Goal: Complete application form

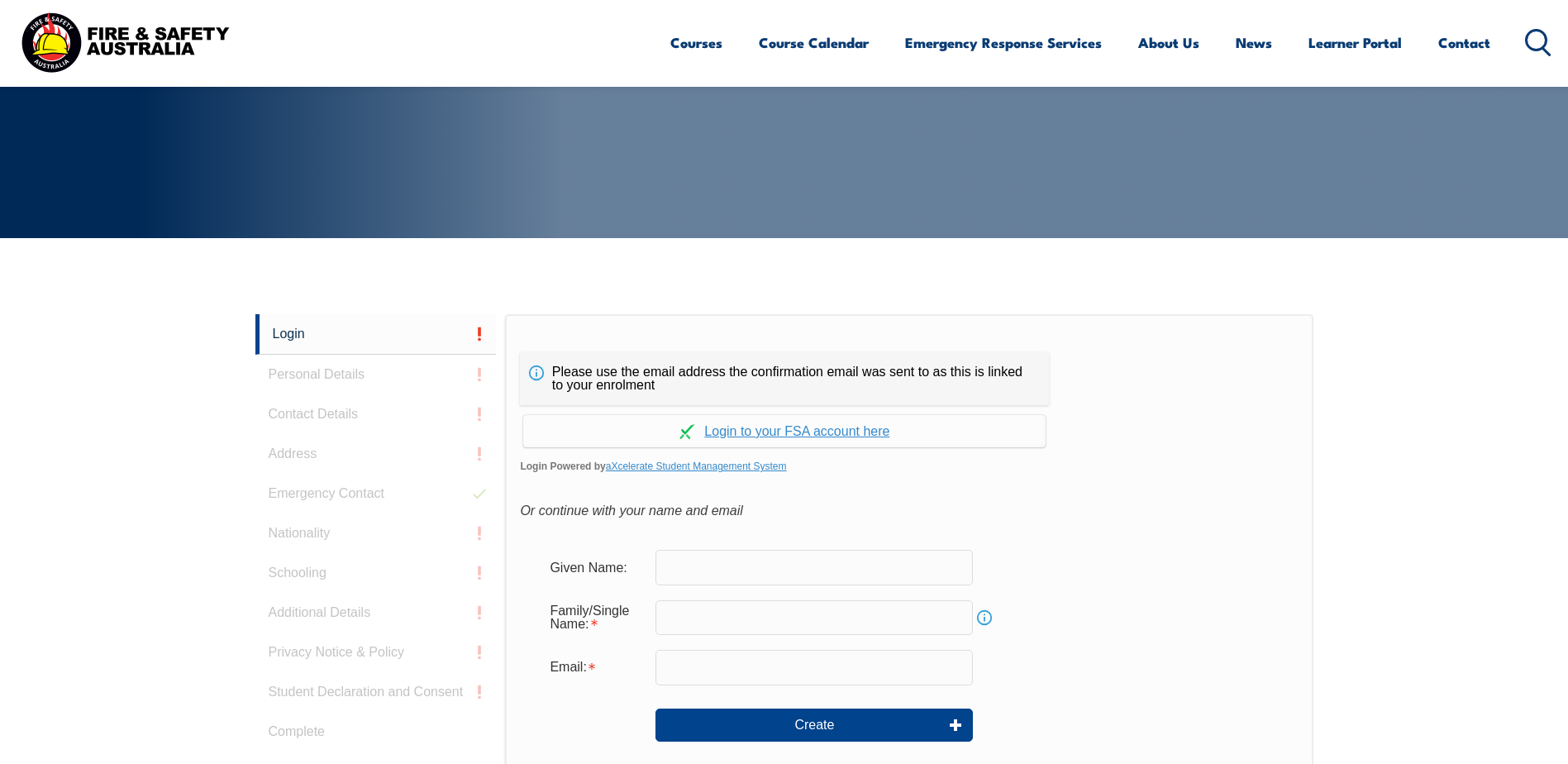
scroll to position [440, 0]
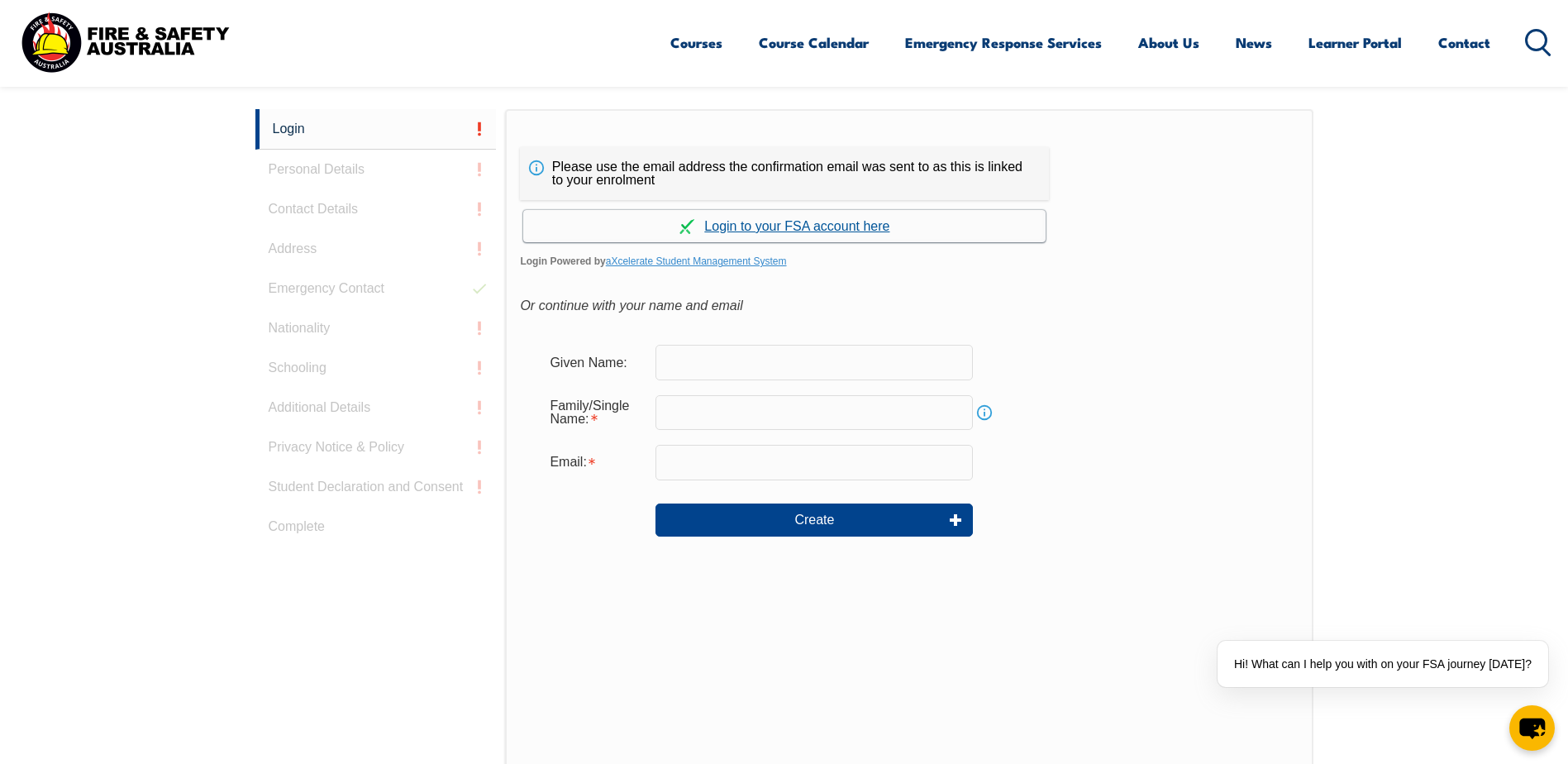
click at [865, 218] on link "Continue with aXcelerate" at bounding box center [784, 226] width 523 height 32
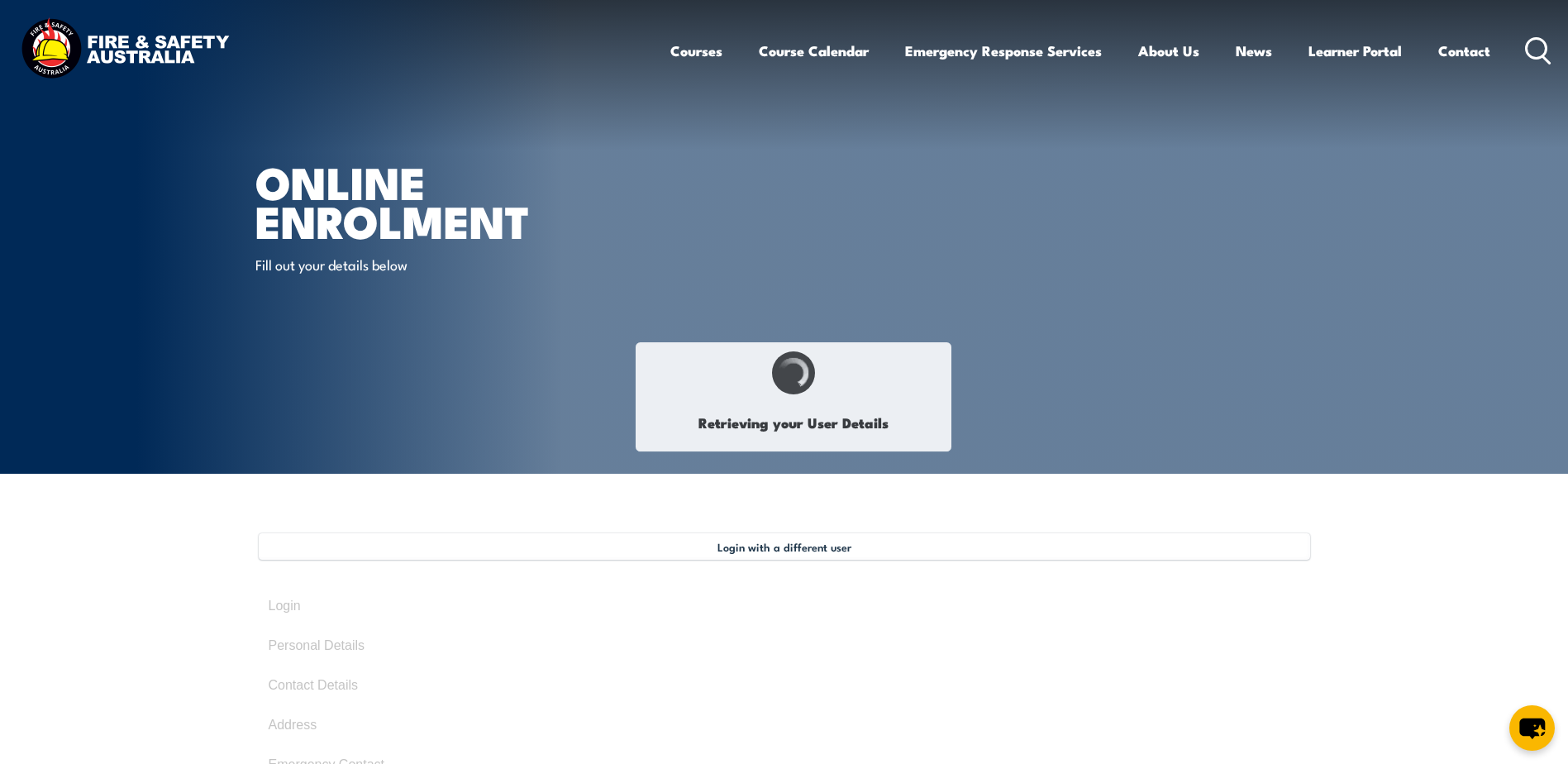
type input "Fredrika"
type input "February 2, 1982"
type input "MDZR7C4G7A"
select select "F"
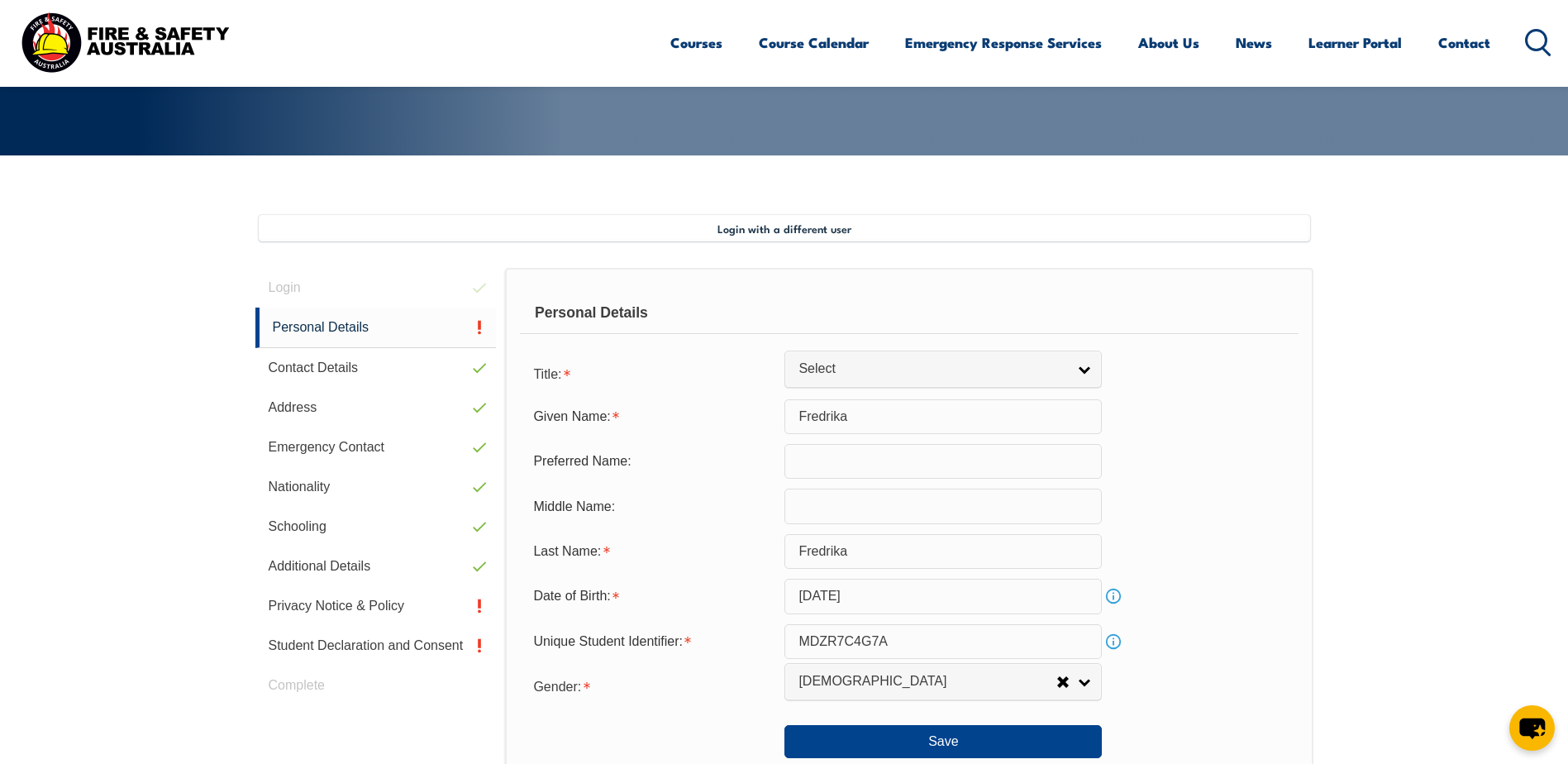
scroll to position [331, 0]
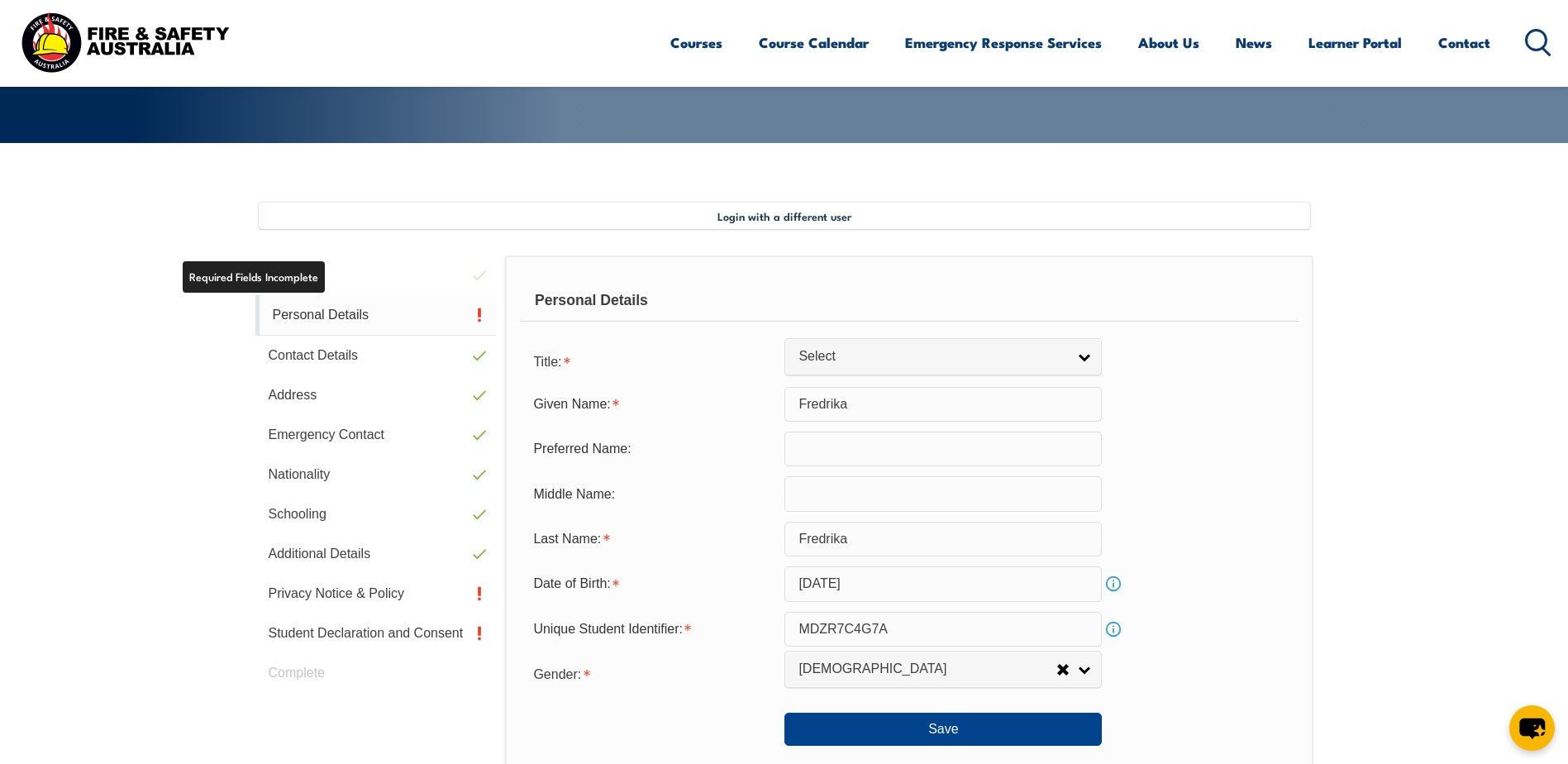
click at [335, 315] on link "Personal Details" at bounding box center [376, 315] width 241 height 40
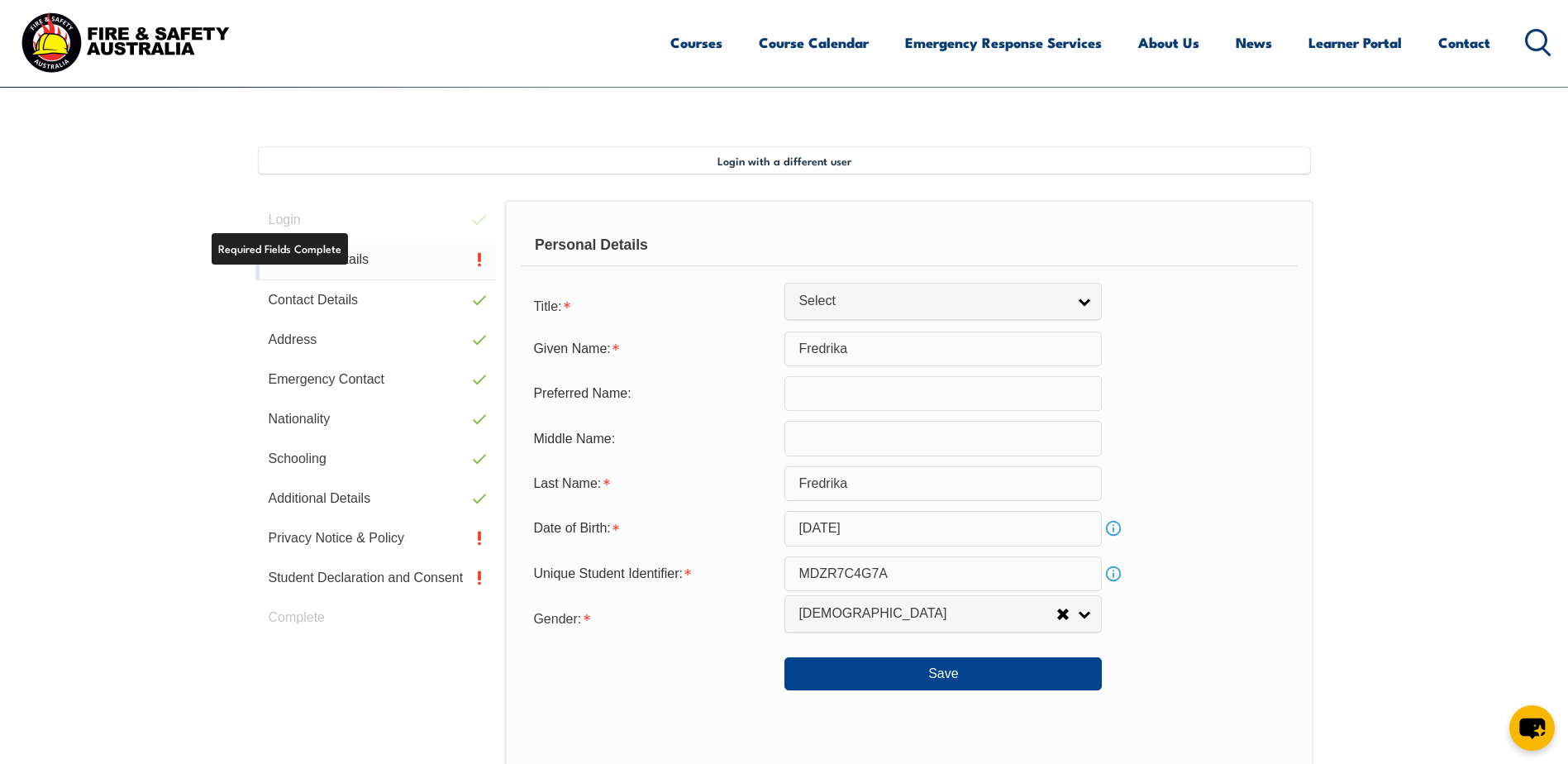
scroll to position [450, 0]
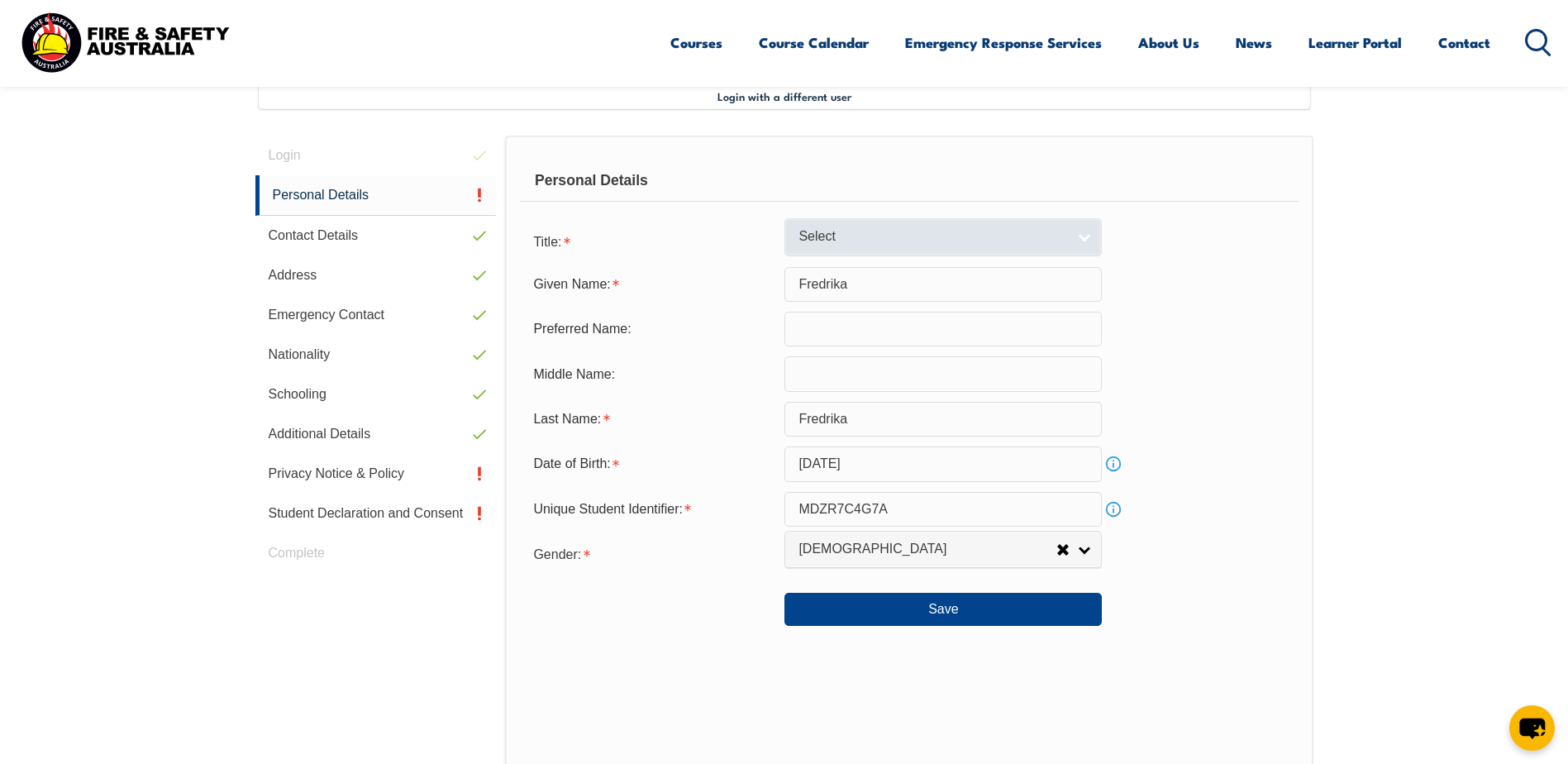
click at [1090, 240] on link "Select" at bounding box center [943, 236] width 318 height 37
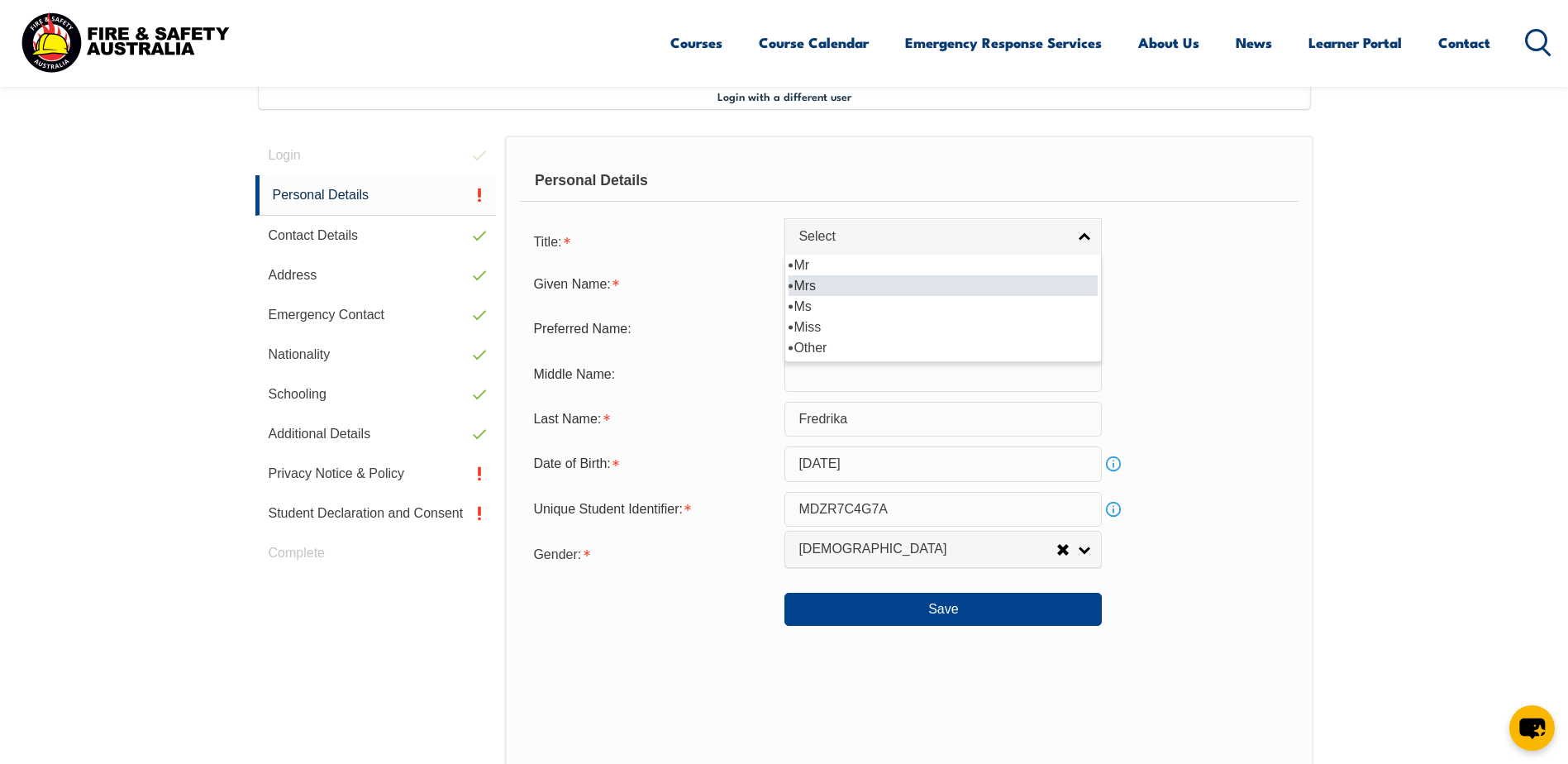
click at [890, 286] on li "Mrs" at bounding box center [942, 285] width 309 height 21
select select "Mrs"
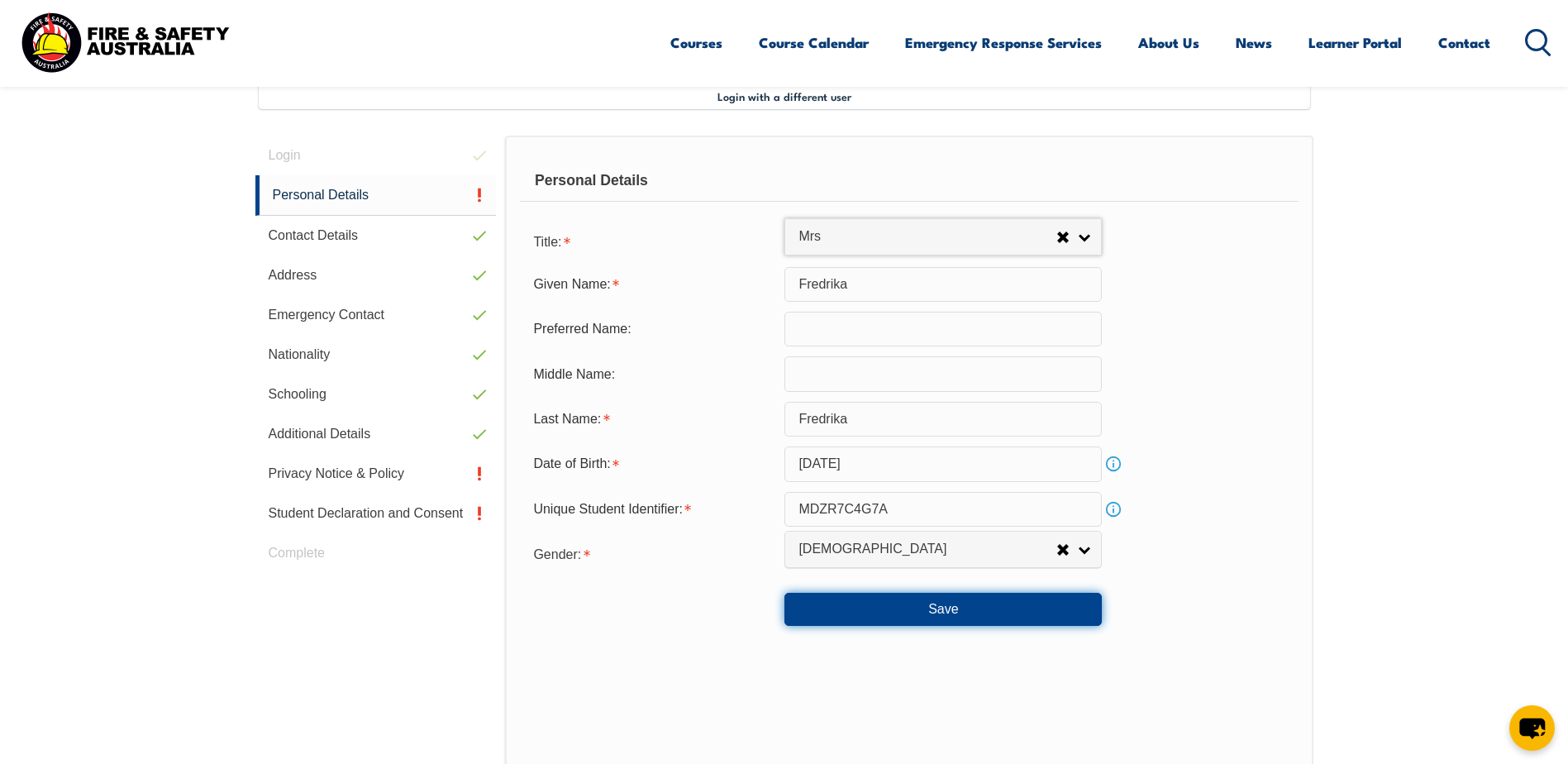
click at [881, 613] on button "Save" at bounding box center [943, 609] width 318 height 33
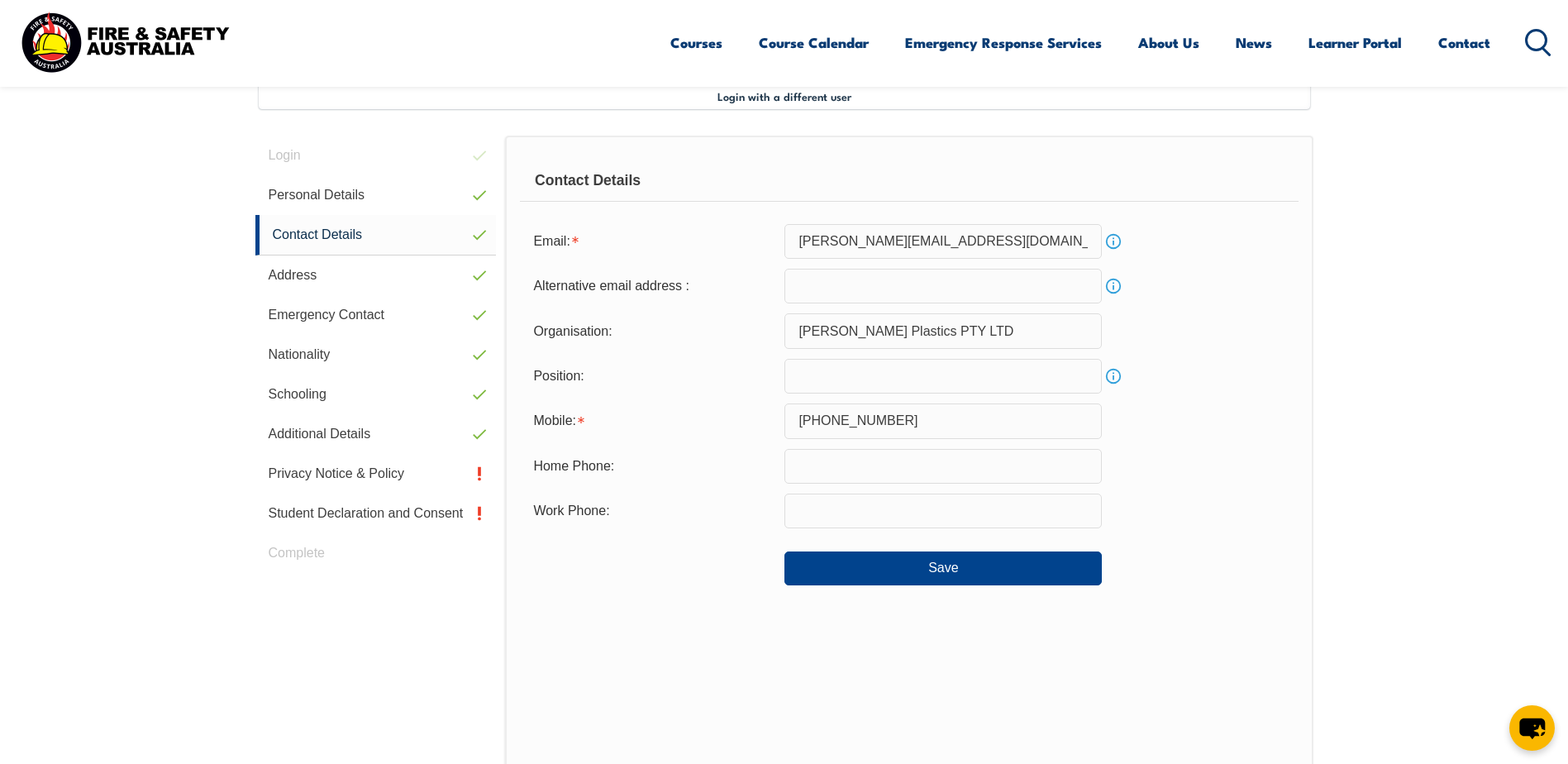
click at [830, 288] on input "email" at bounding box center [943, 285] width 318 height 34
type input "ikadiaz02@gmail.com"
click at [1024, 381] on input "text" at bounding box center [943, 376] width 318 height 34
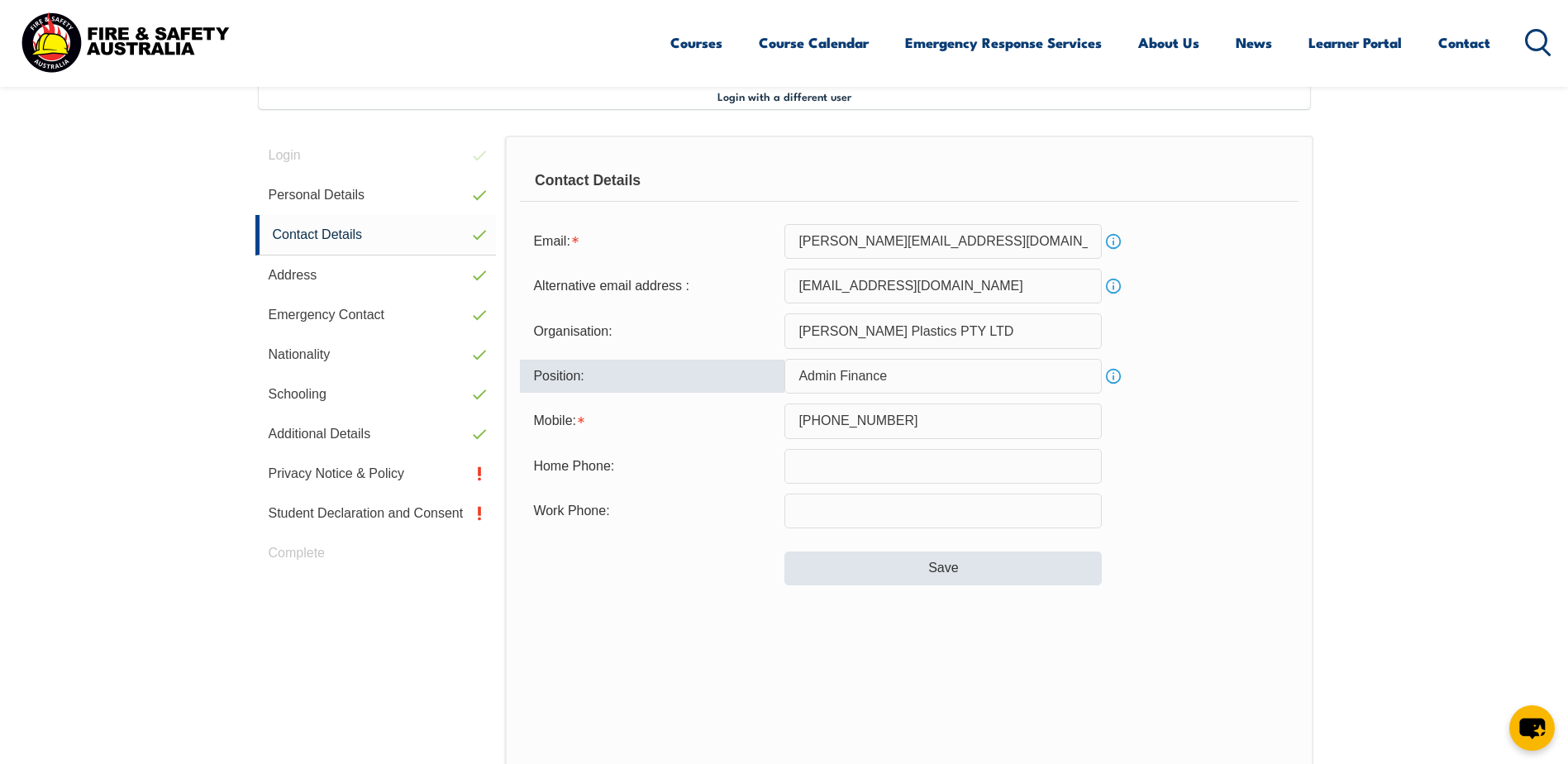
type input "Admin Finance"
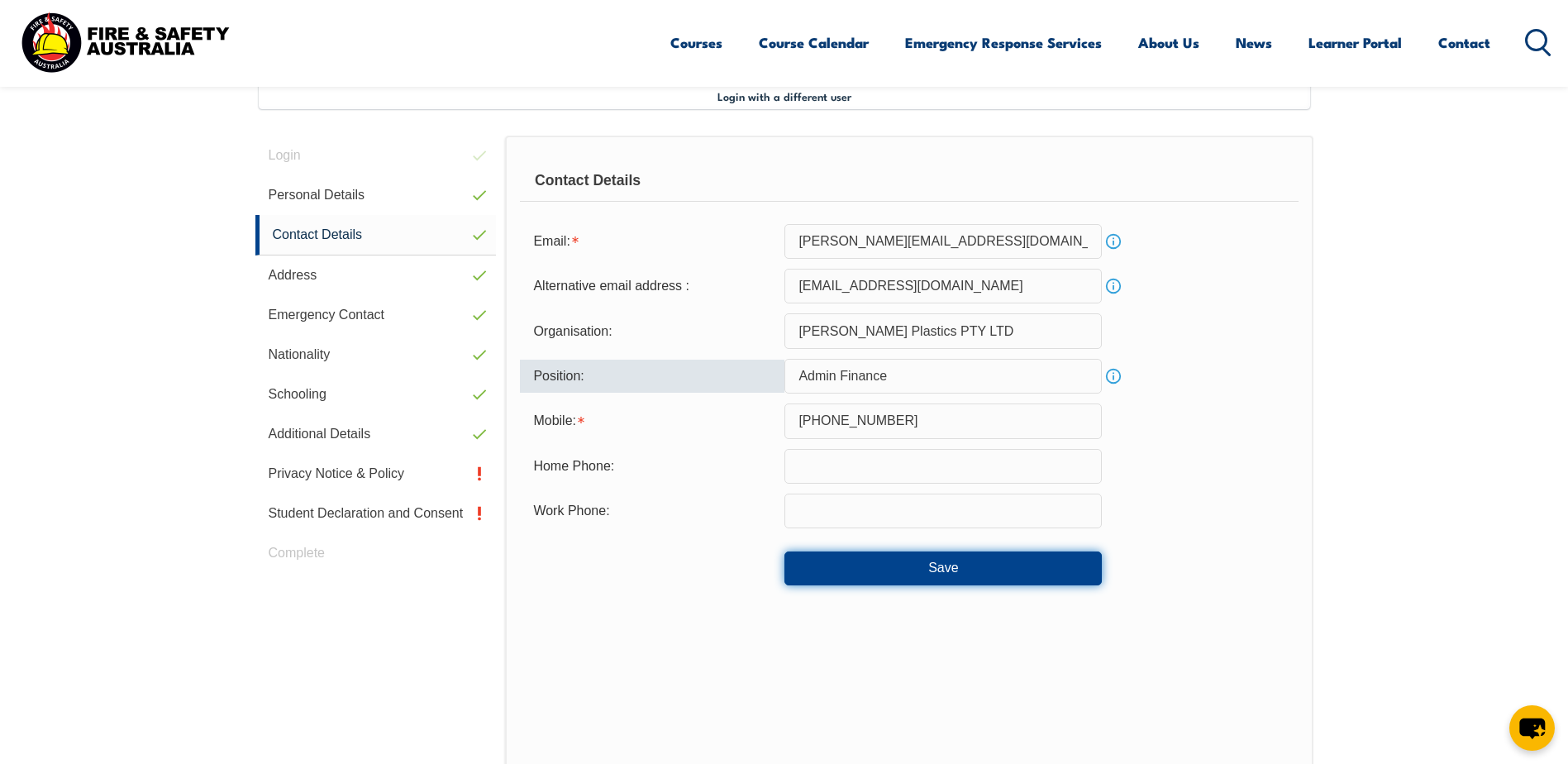
click at [835, 581] on button "Save" at bounding box center [943, 568] width 318 height 33
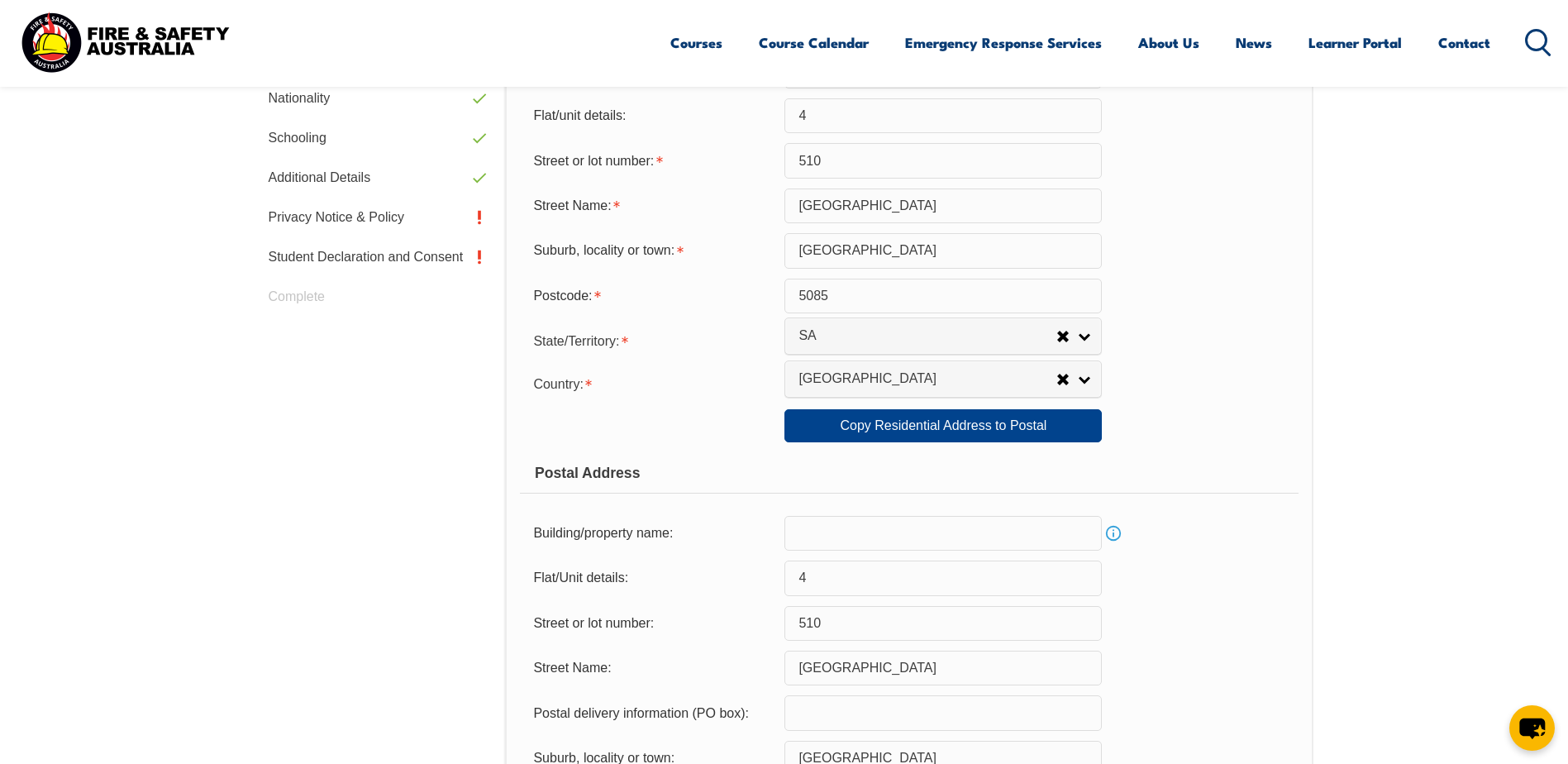
scroll to position [698, 0]
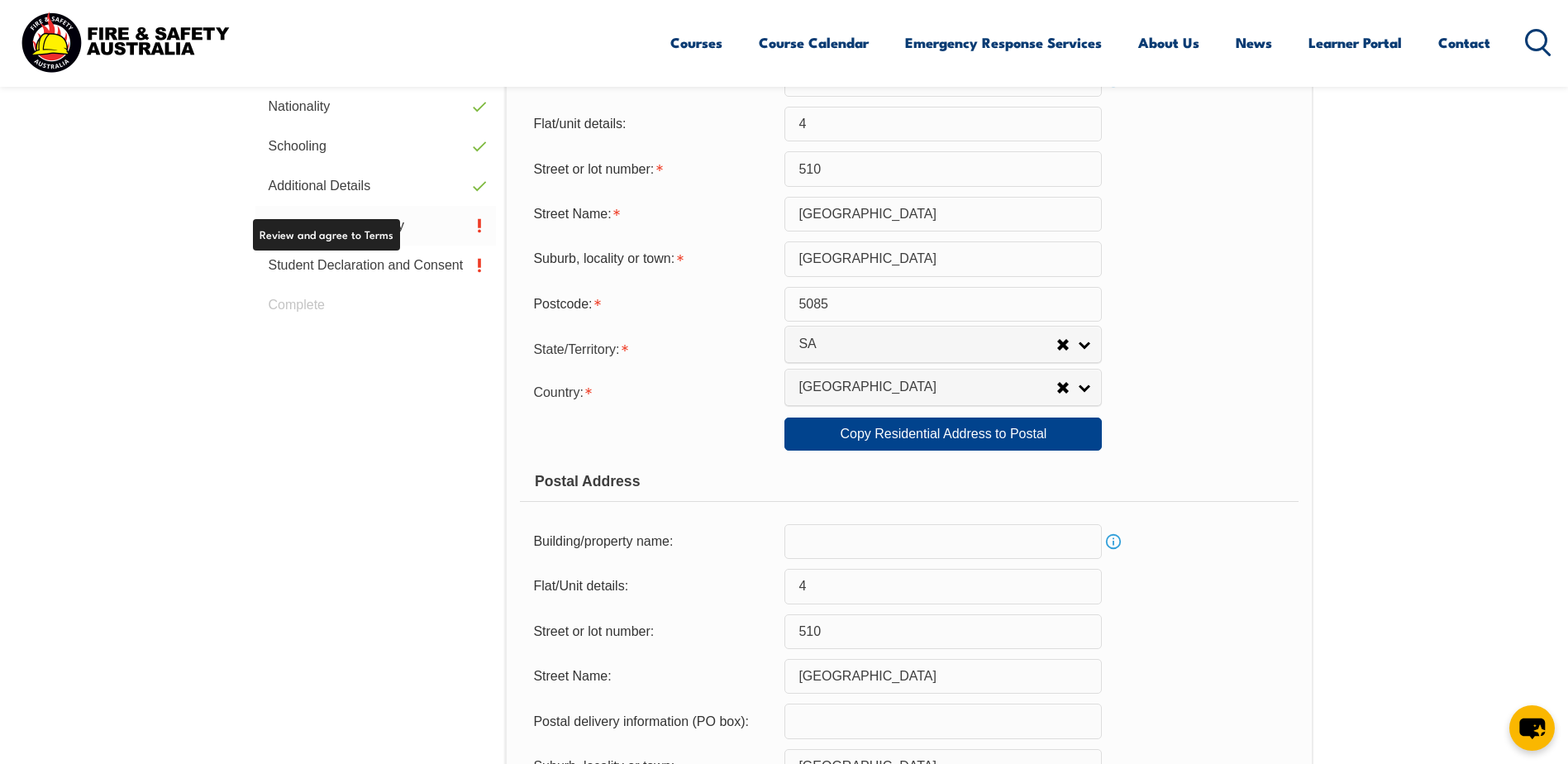
click at [369, 238] on link "Privacy Notice & Policy" at bounding box center [376, 226] width 241 height 39
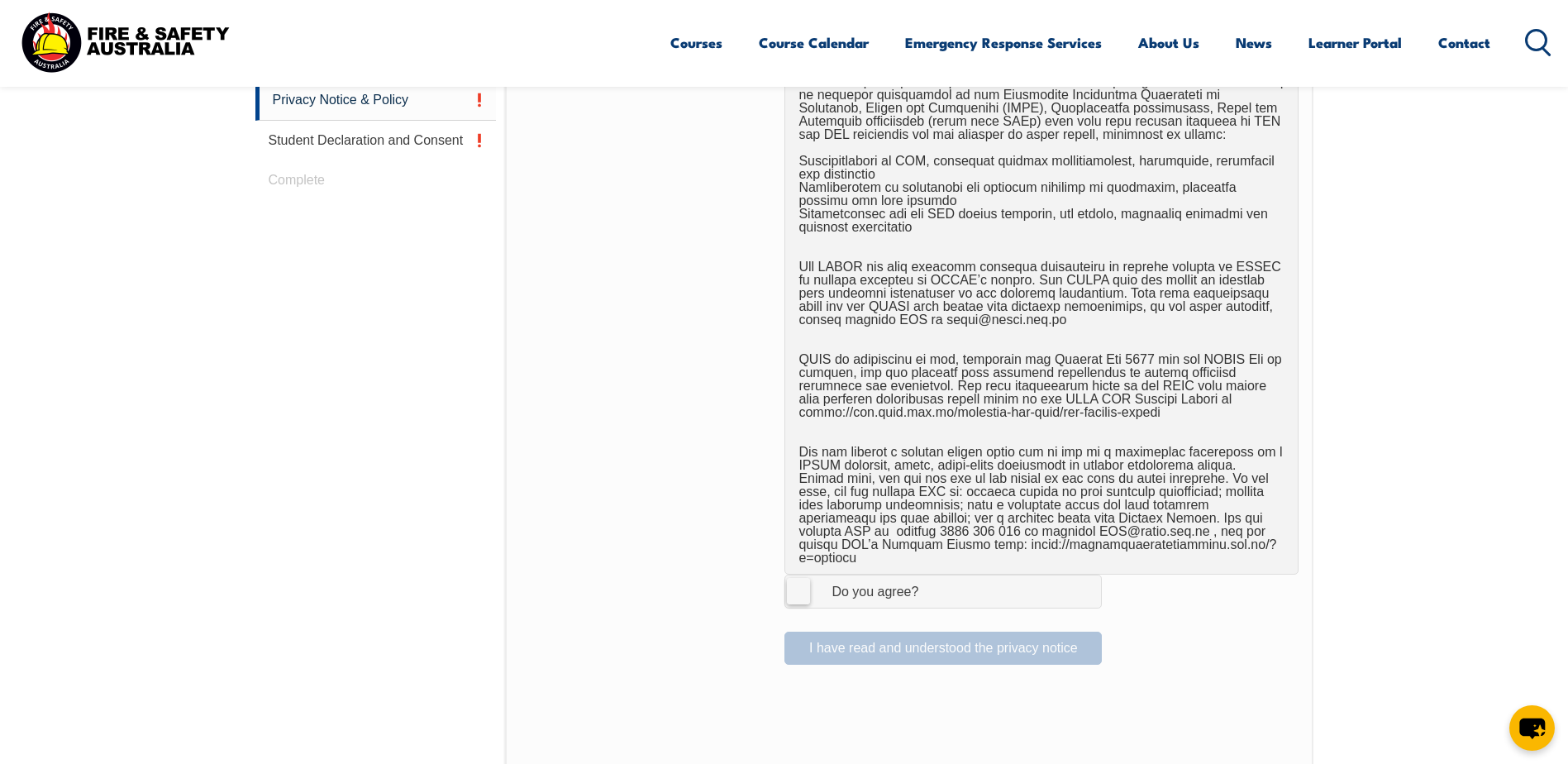
scroll to position [864, 0]
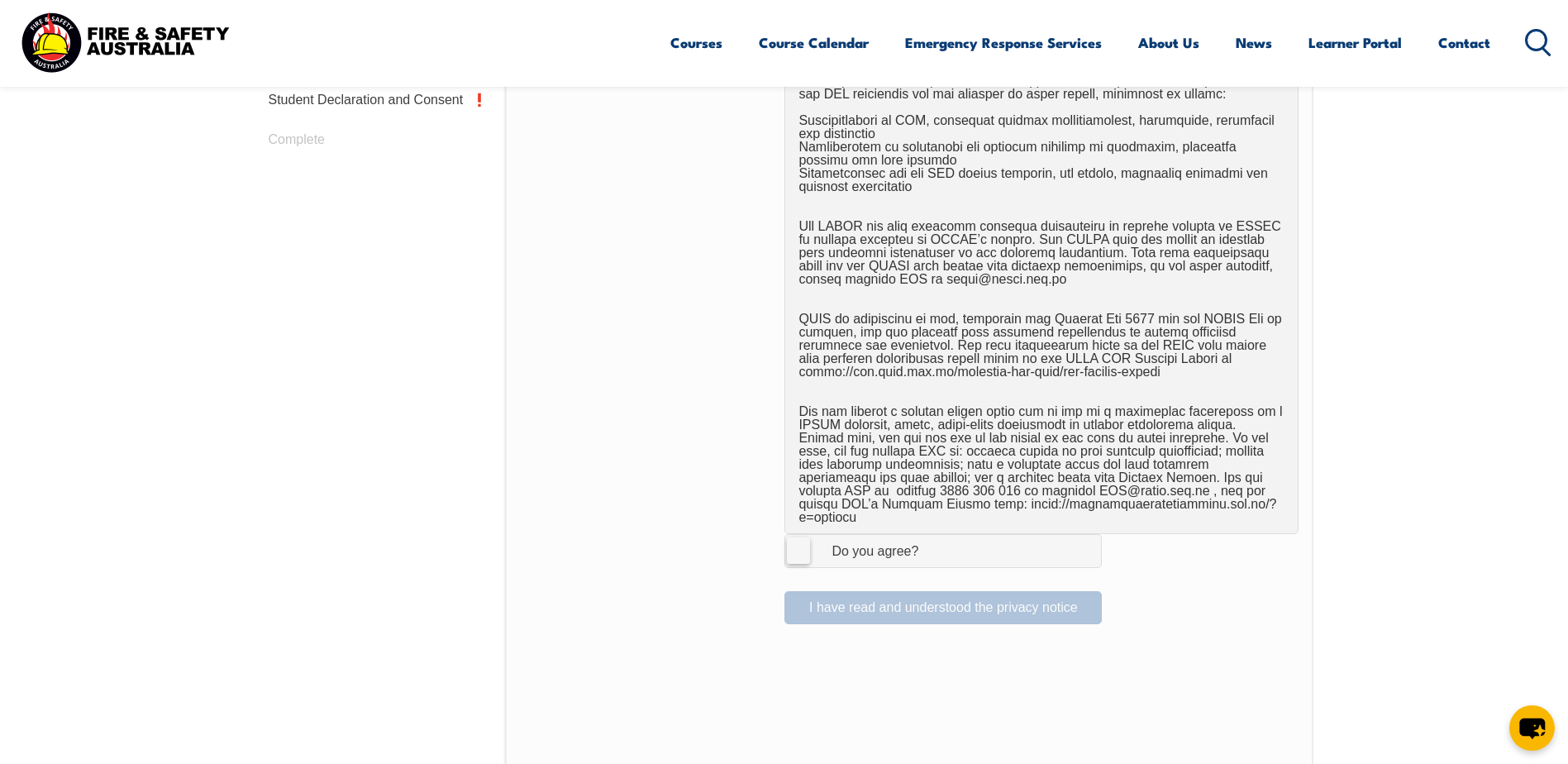
click at [796, 534] on label "I Agree Do you agree?" at bounding box center [943, 550] width 318 height 33
click at [932, 535] on input "I Agree Do you agree?" at bounding box center [945, 550] width 28 height 31
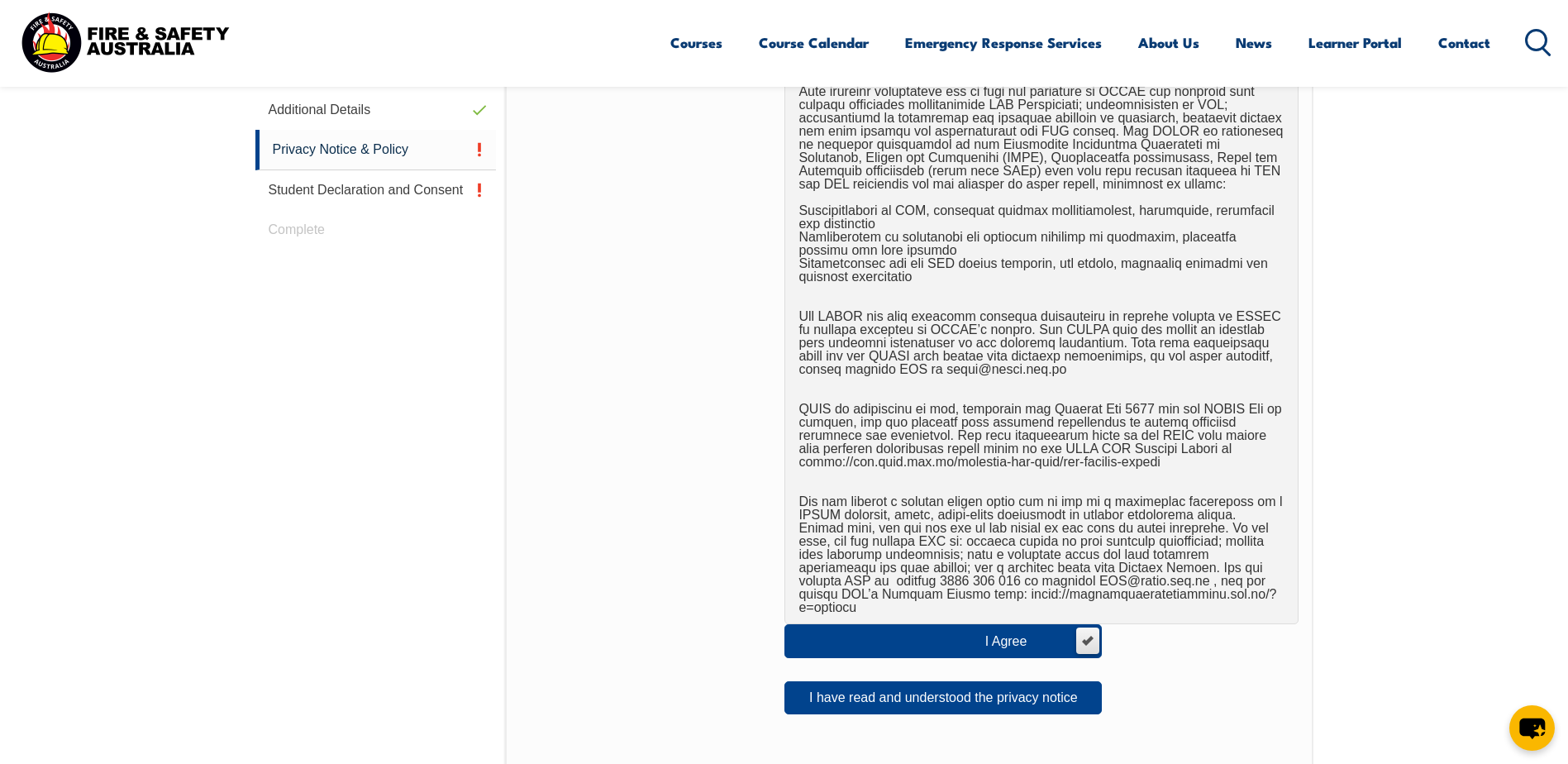
scroll to position [781, 0]
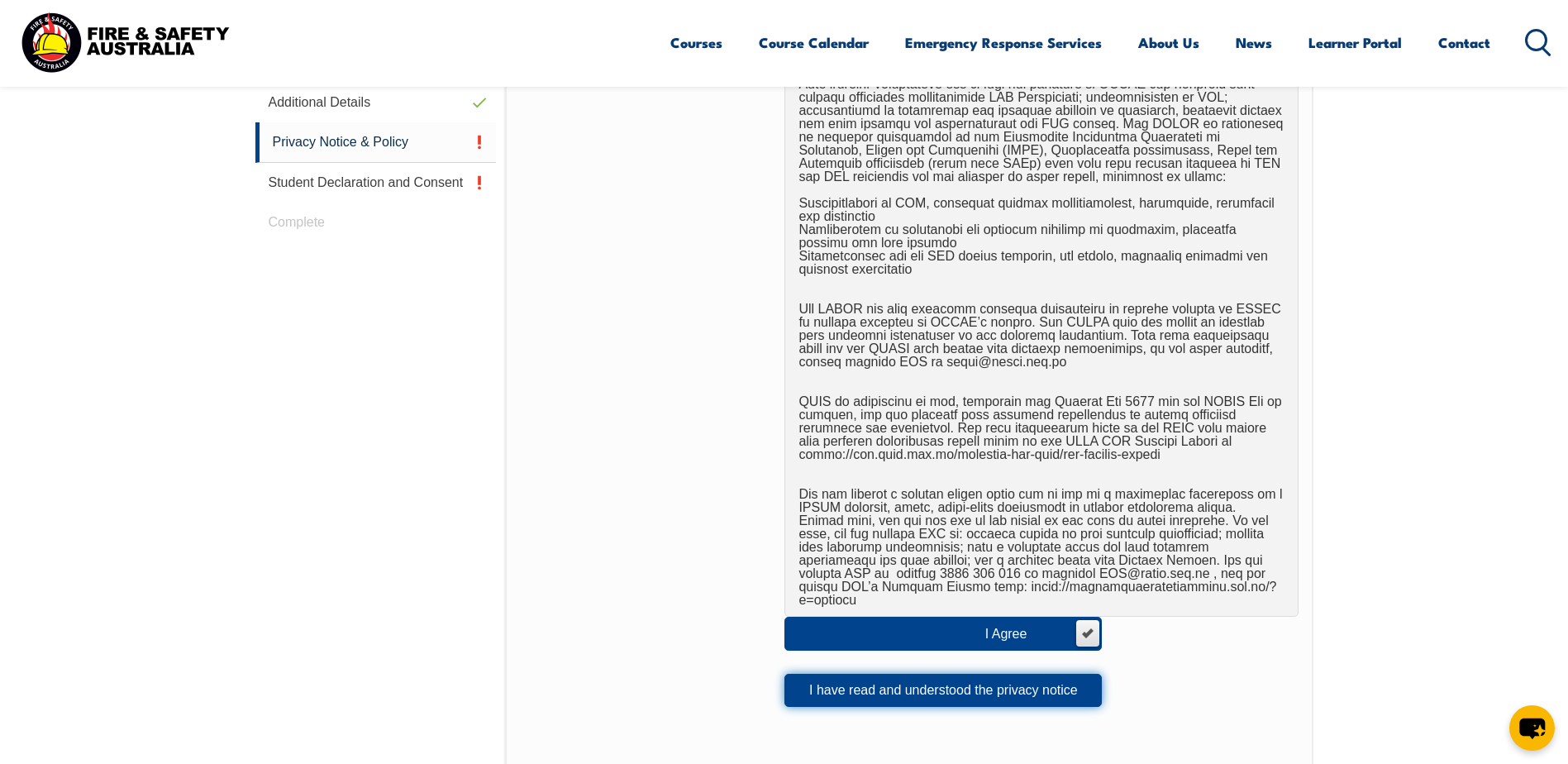
click at [891, 674] on button "I have read and understood the privacy notice" at bounding box center [943, 690] width 318 height 33
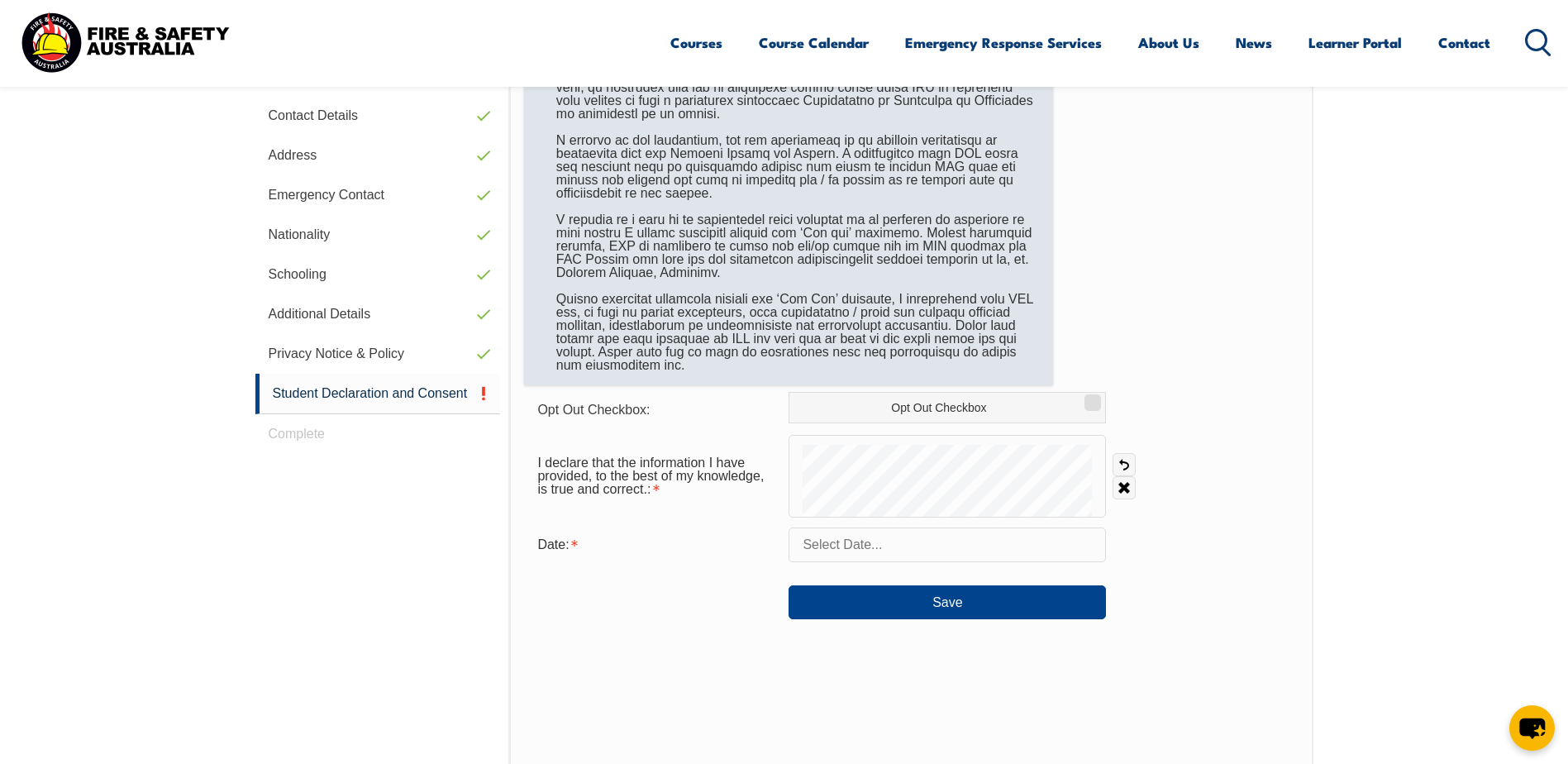
scroll to position [616, 0]
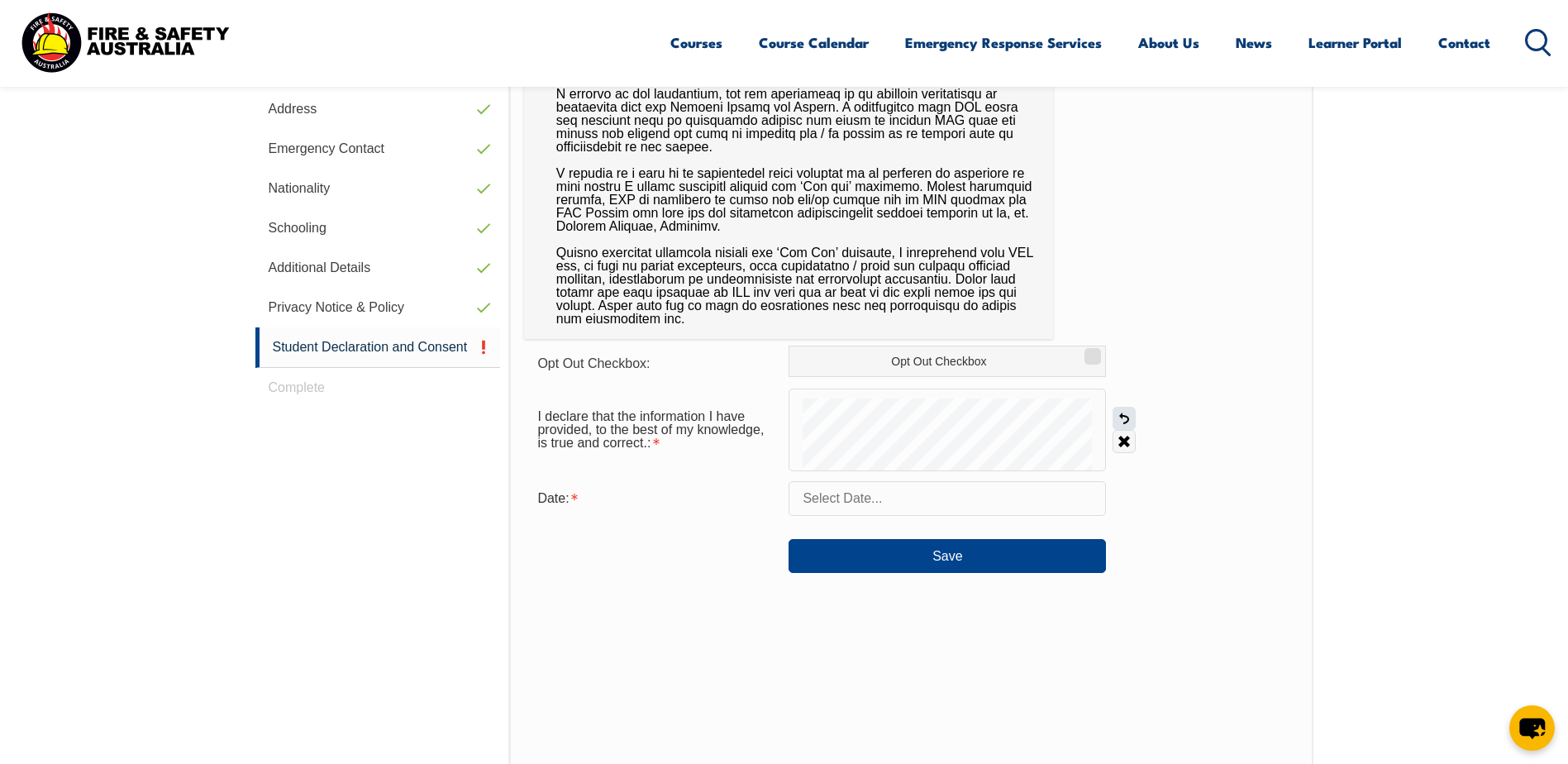
click at [1125, 415] on link "Undo" at bounding box center [1124, 419] width 24 height 24
click at [1120, 413] on link "Undo" at bounding box center [1124, 419] width 24 height 24
click at [1125, 414] on link "Undo" at bounding box center [1124, 419] width 24 height 24
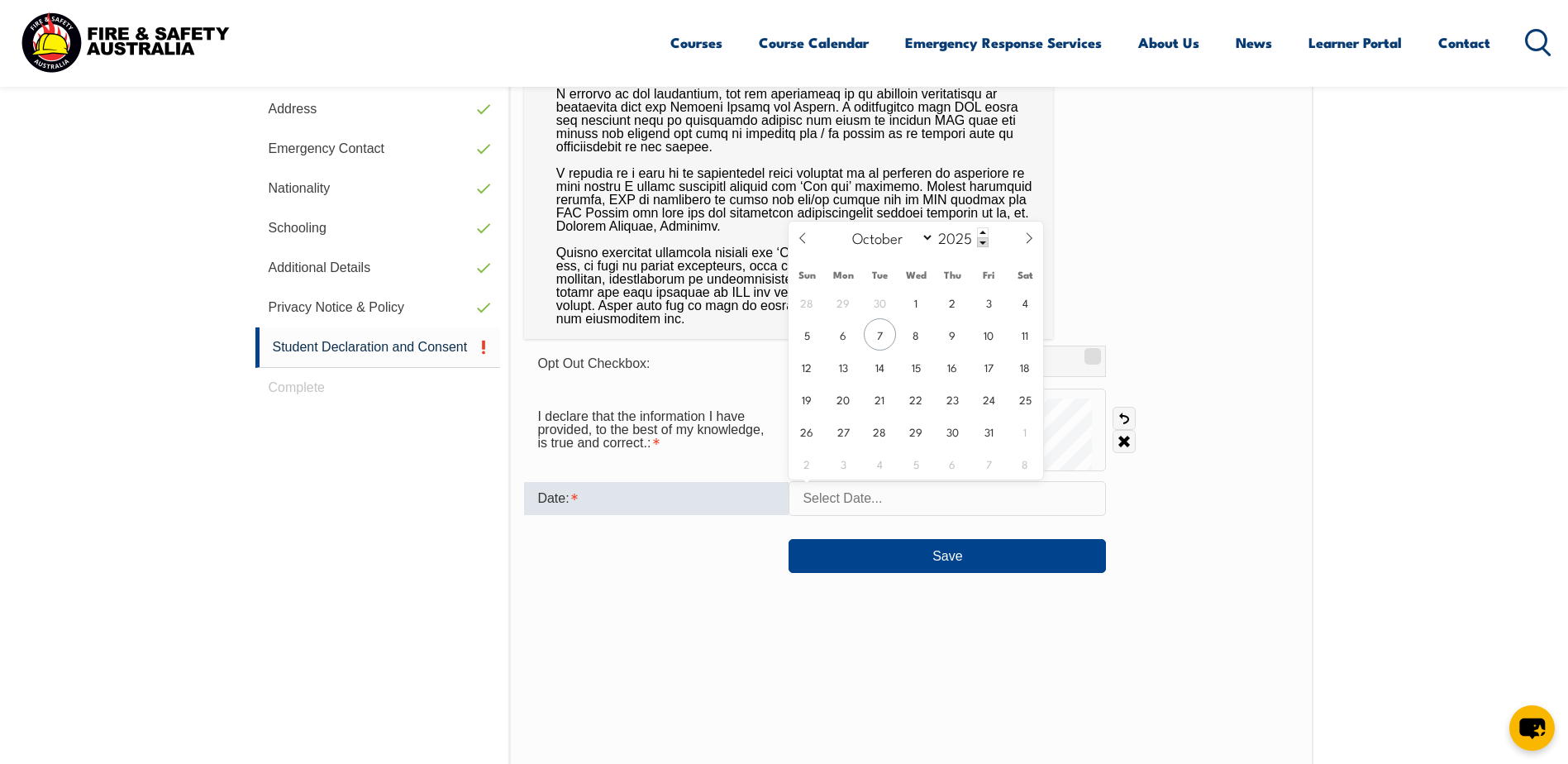
click at [1024, 500] on input "text" at bounding box center [947, 497] width 318 height 34
click at [877, 337] on span "7" at bounding box center [880, 333] width 32 height 32
type input "October 7, 2025"
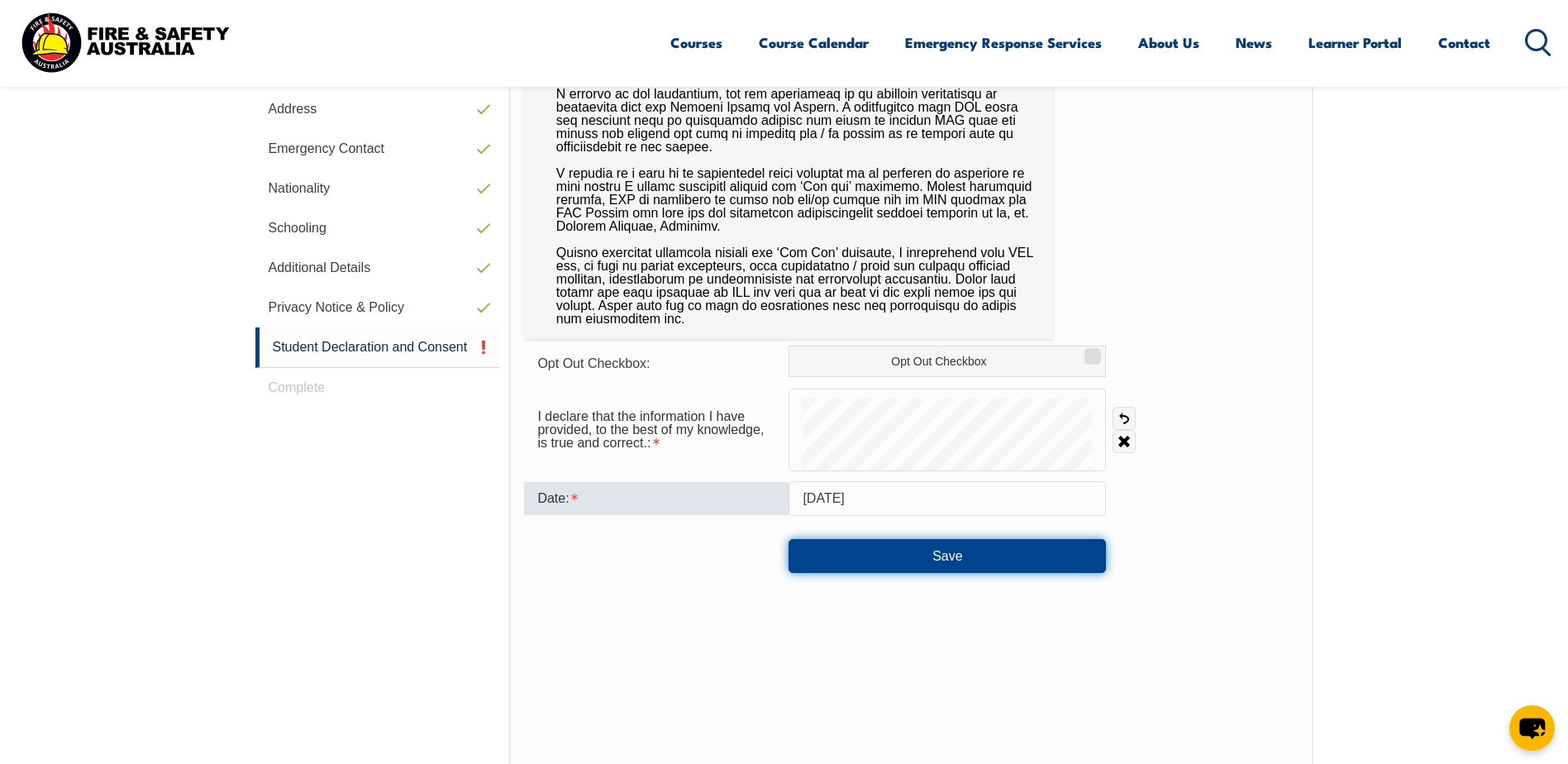
click at [922, 560] on button "Save" at bounding box center [947, 555] width 318 height 33
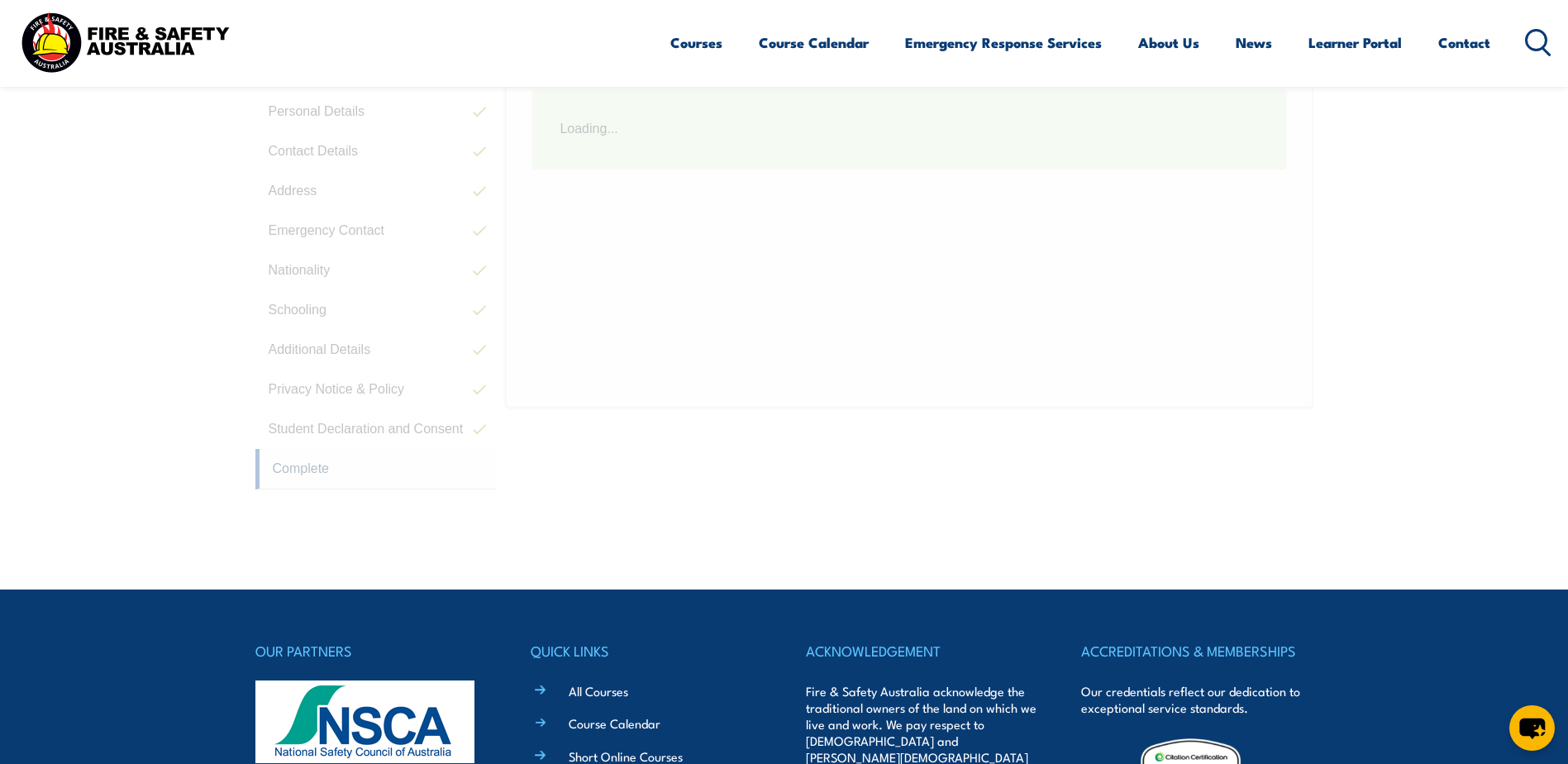
scroll to position [450, 0]
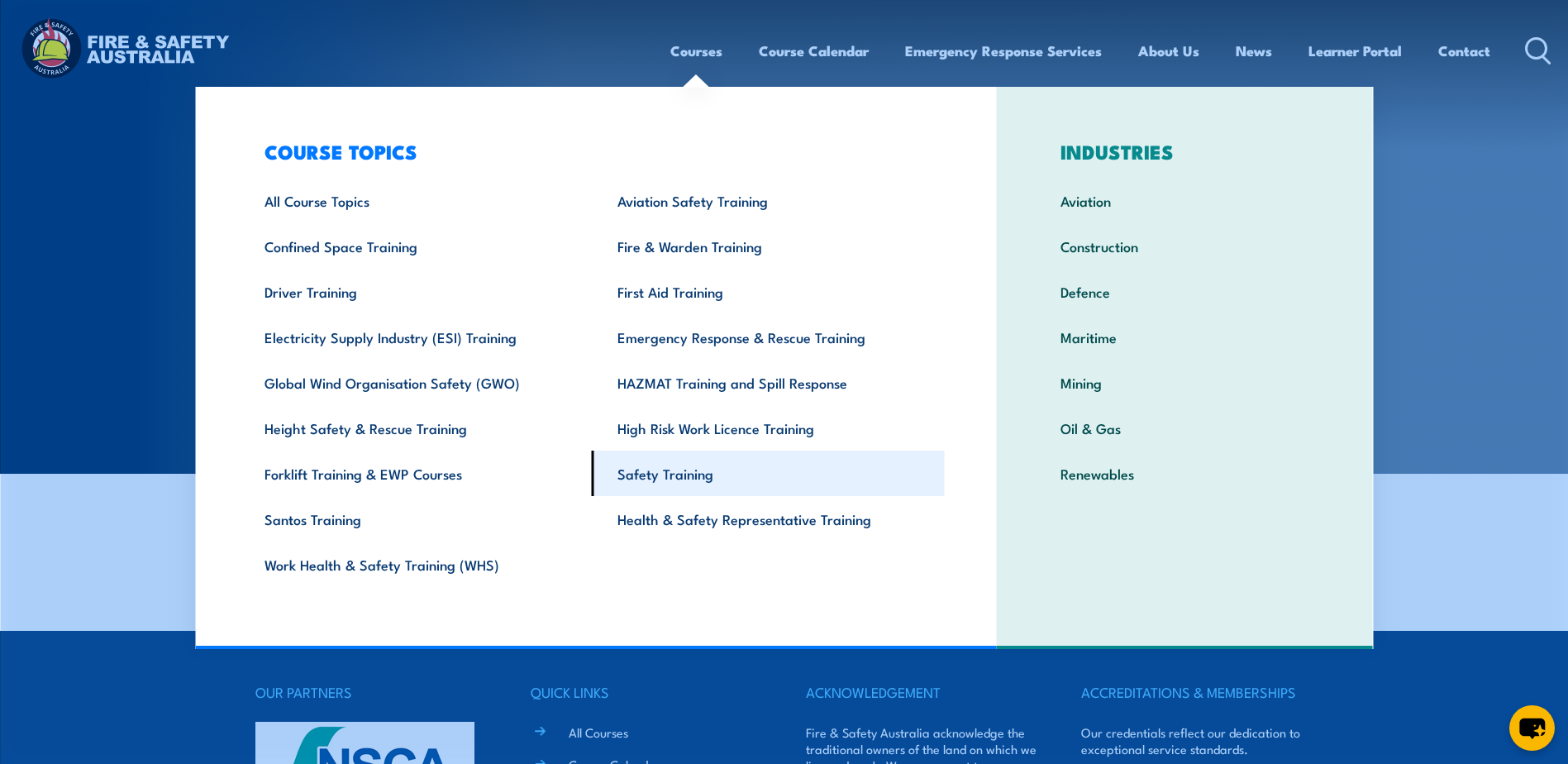
click at [707, 481] on link "Safety Training" at bounding box center [768, 473] width 353 height 45
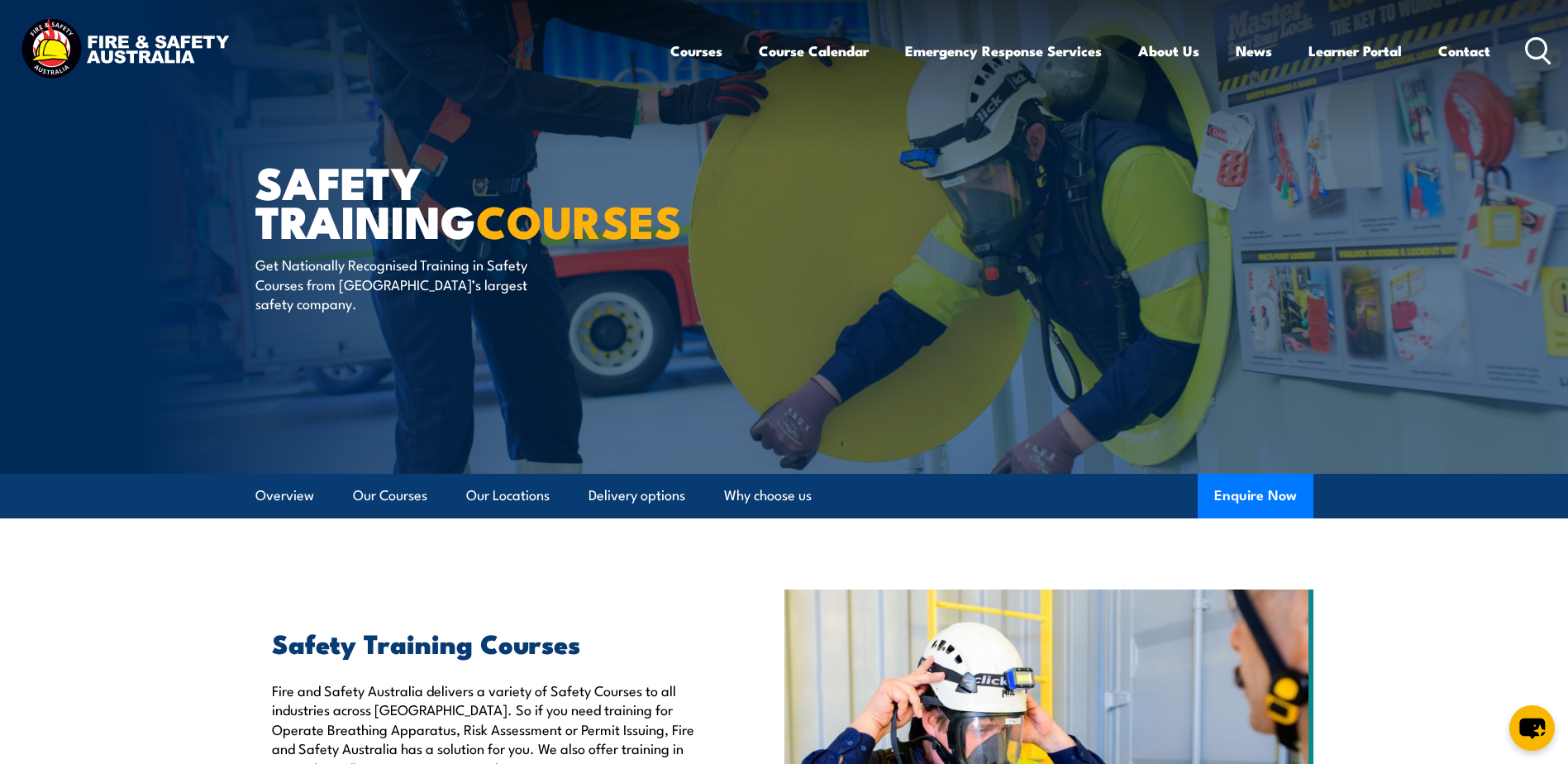
click at [63, 34] on img at bounding box center [125, 50] width 217 height 71
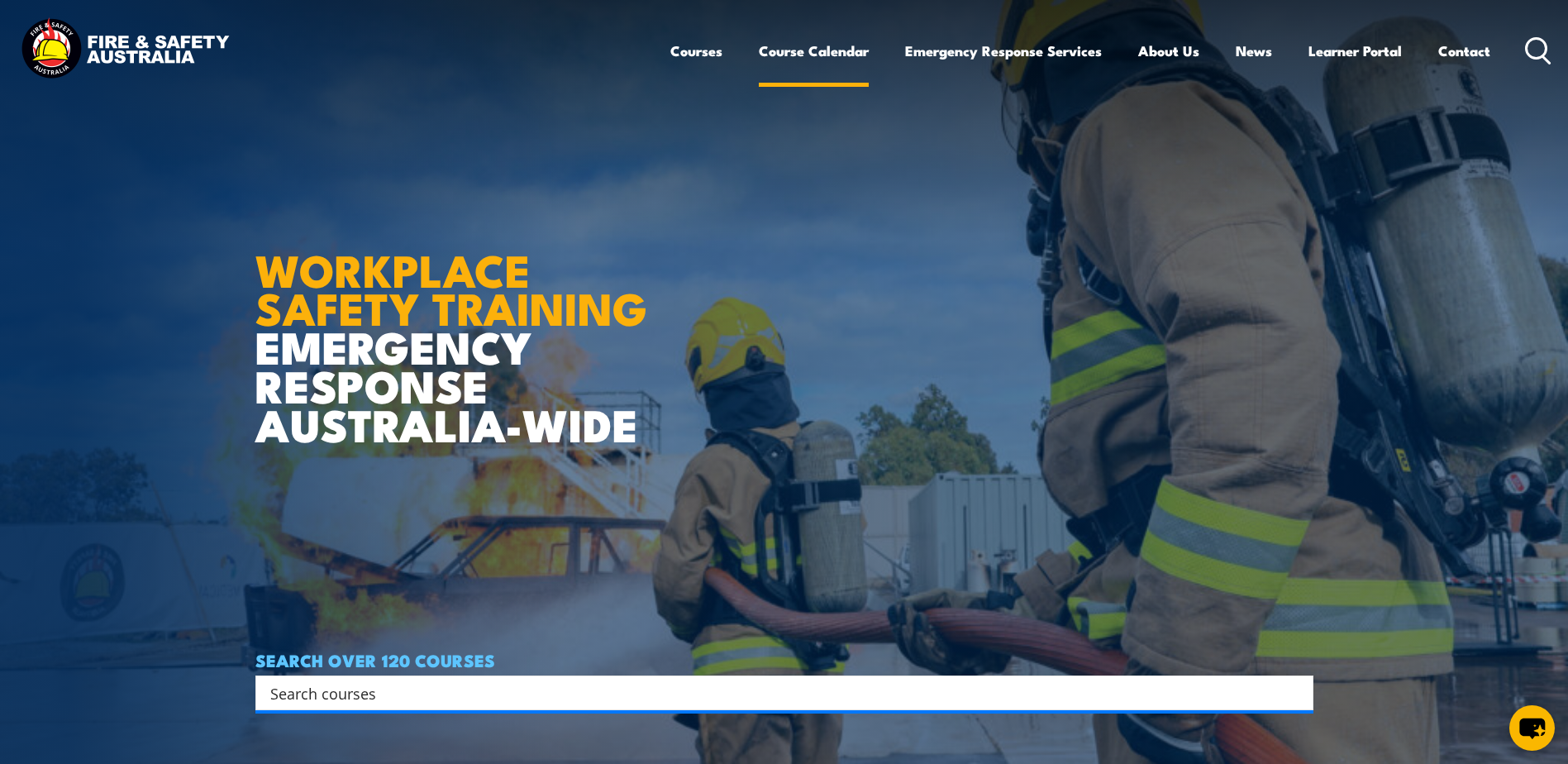
click at [821, 55] on link "Course Calendar" at bounding box center [814, 50] width 110 height 44
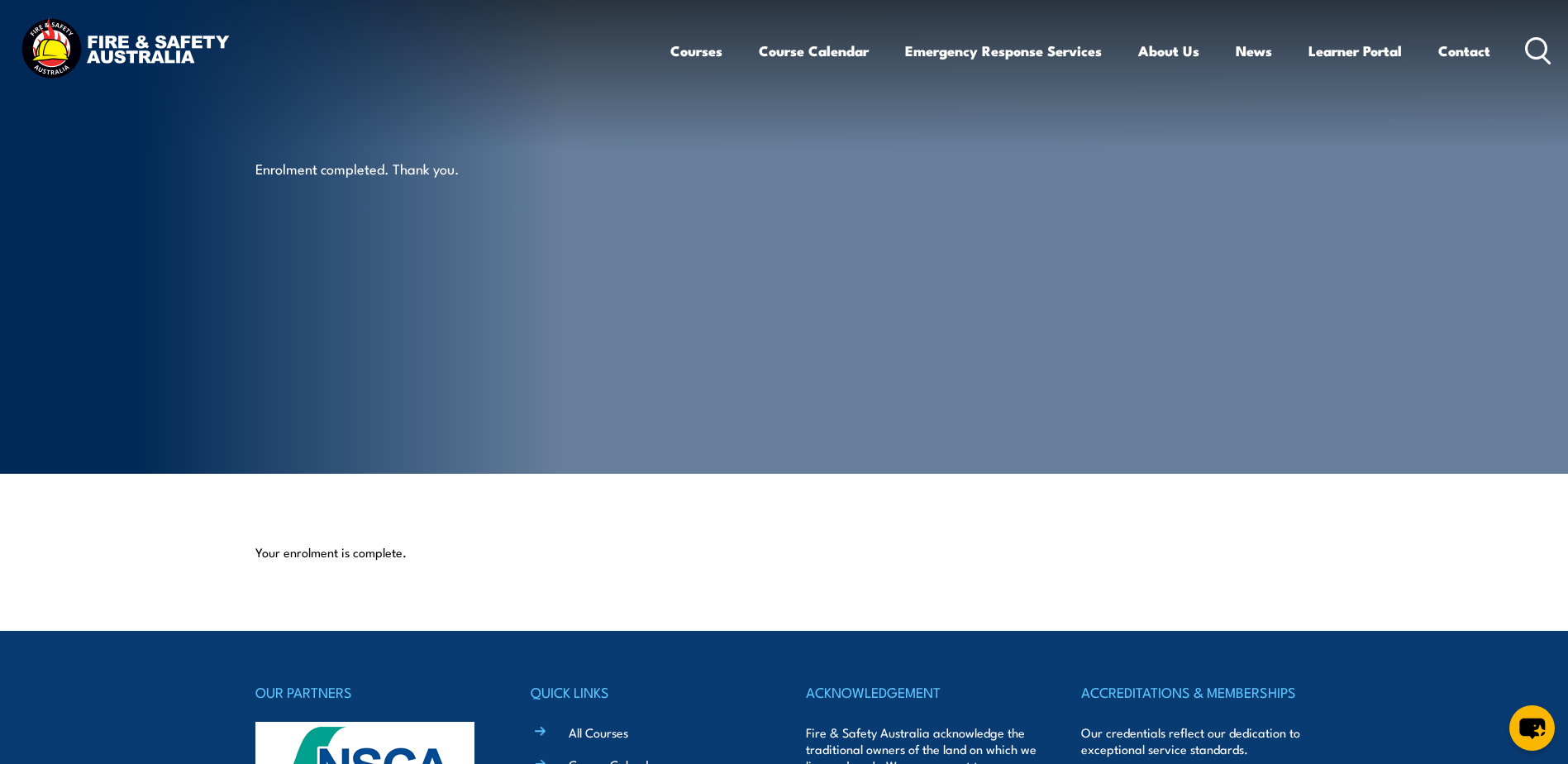
click at [1537, 40] on icon at bounding box center [1538, 51] width 26 height 27
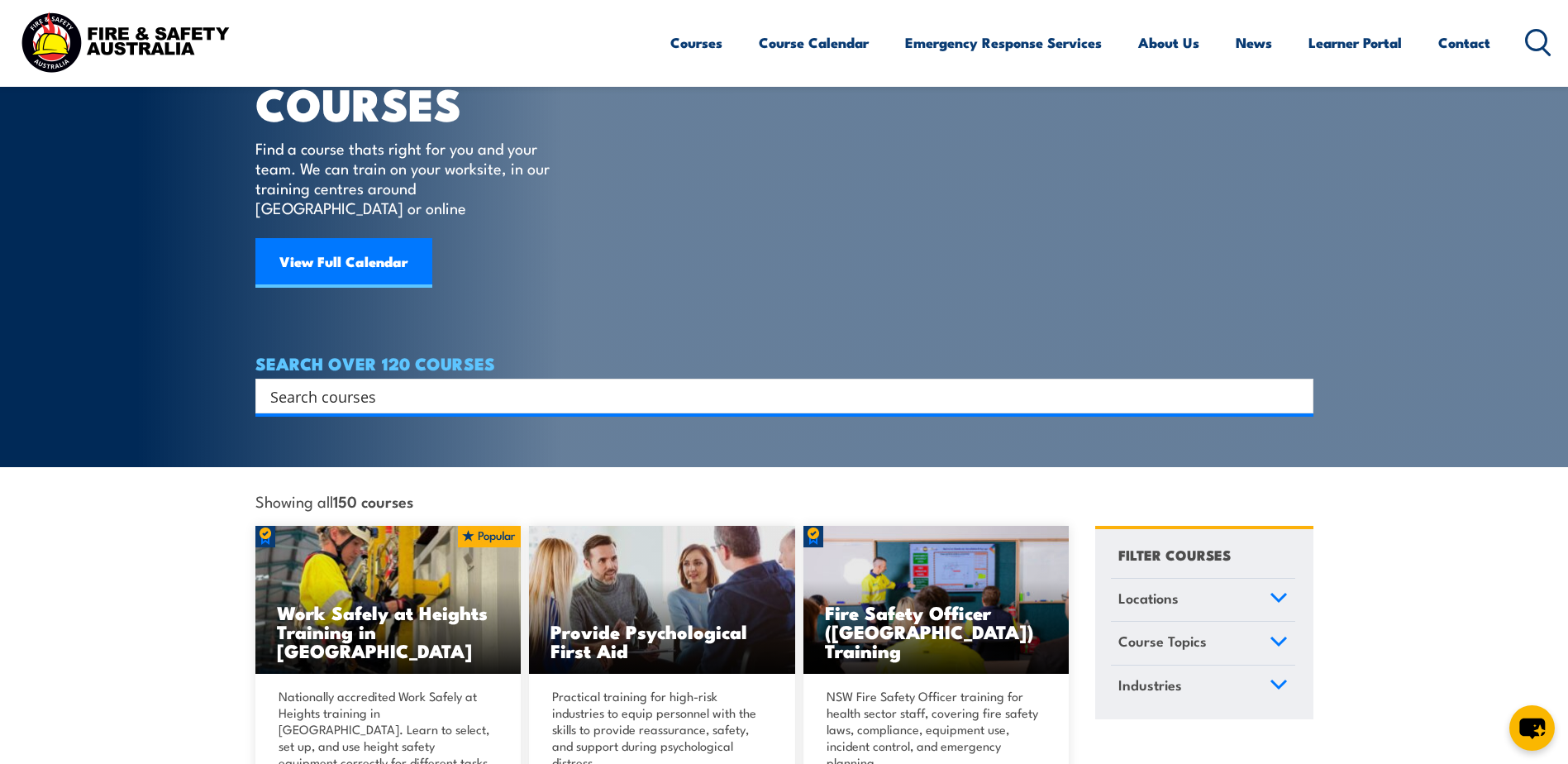
scroll to position [82, 0]
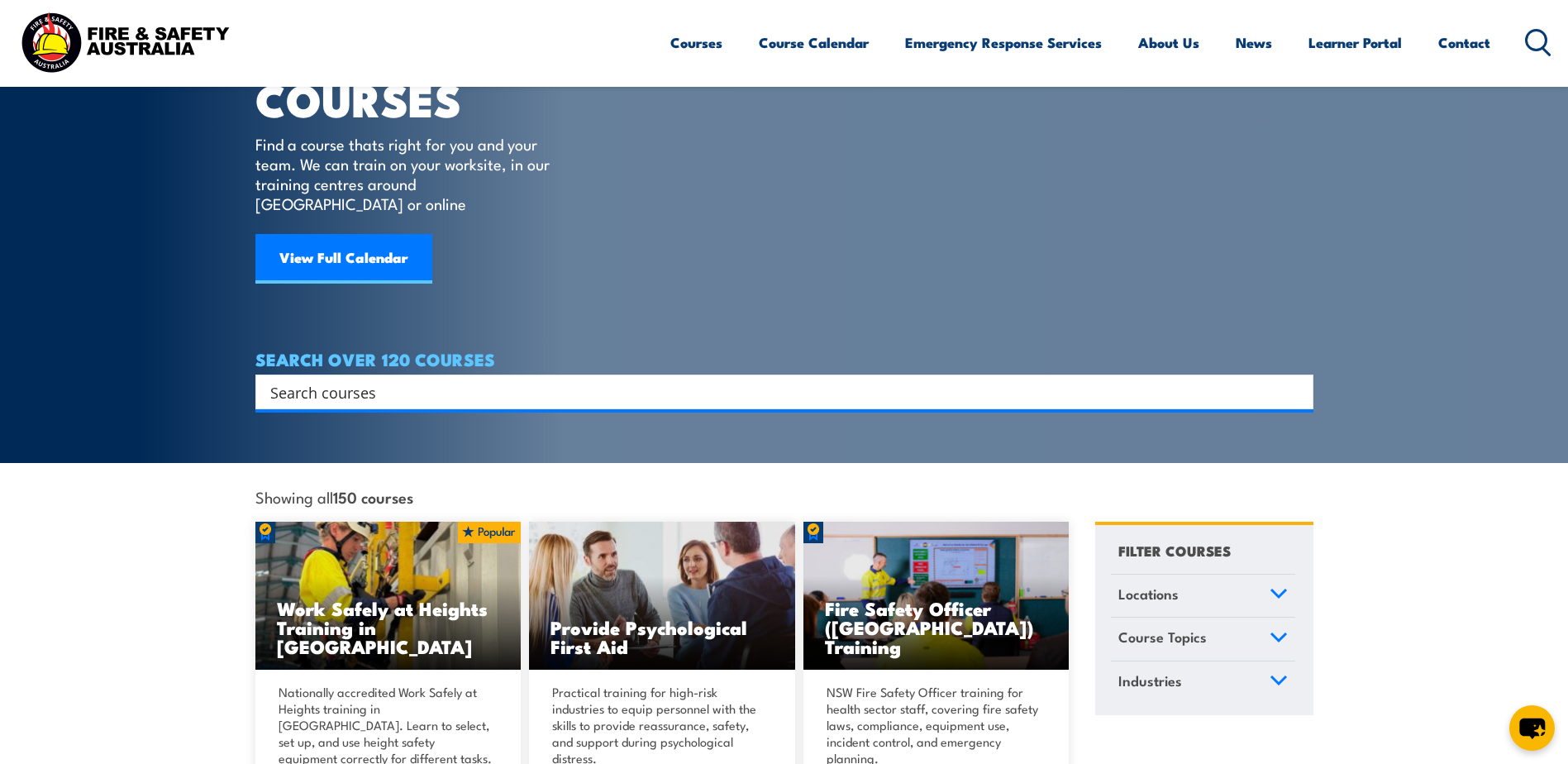
click at [549, 380] on input "Search input" at bounding box center [774, 391] width 1006 height 25
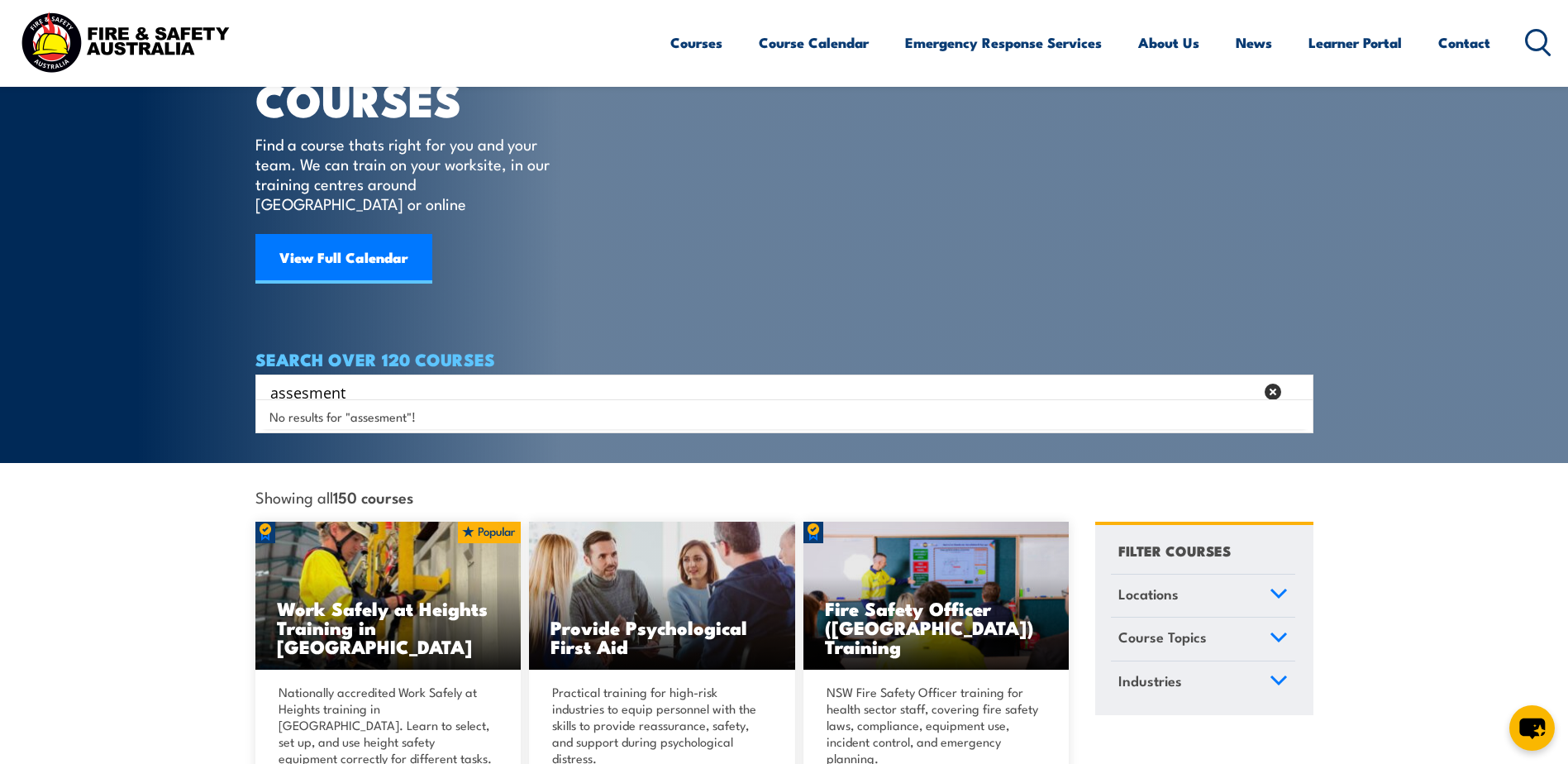
type input "assesment"
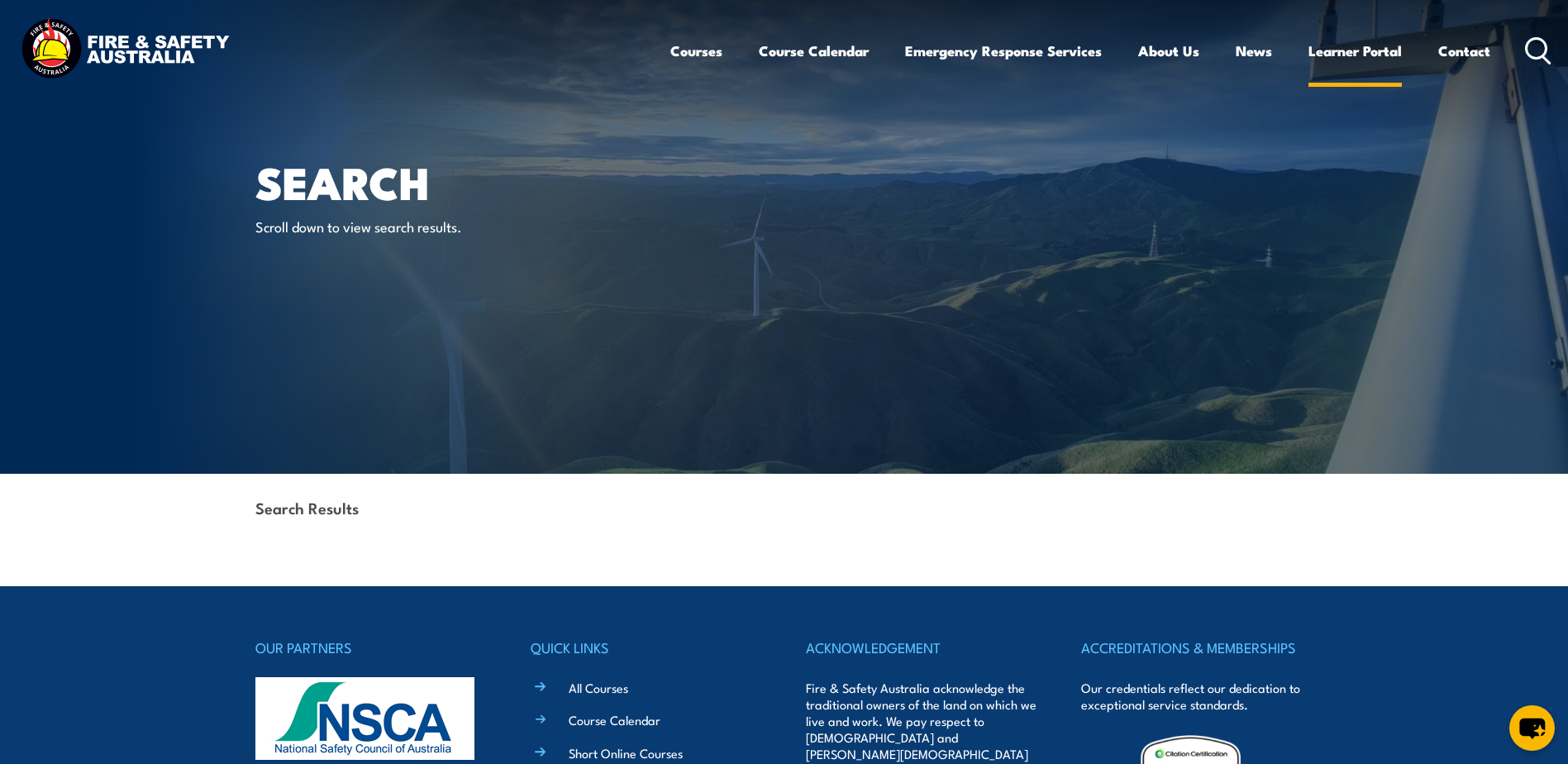
click at [1338, 47] on link "Learner Portal" at bounding box center [1354, 50] width 93 height 44
